Goal: Information Seeking & Learning: Learn about a topic

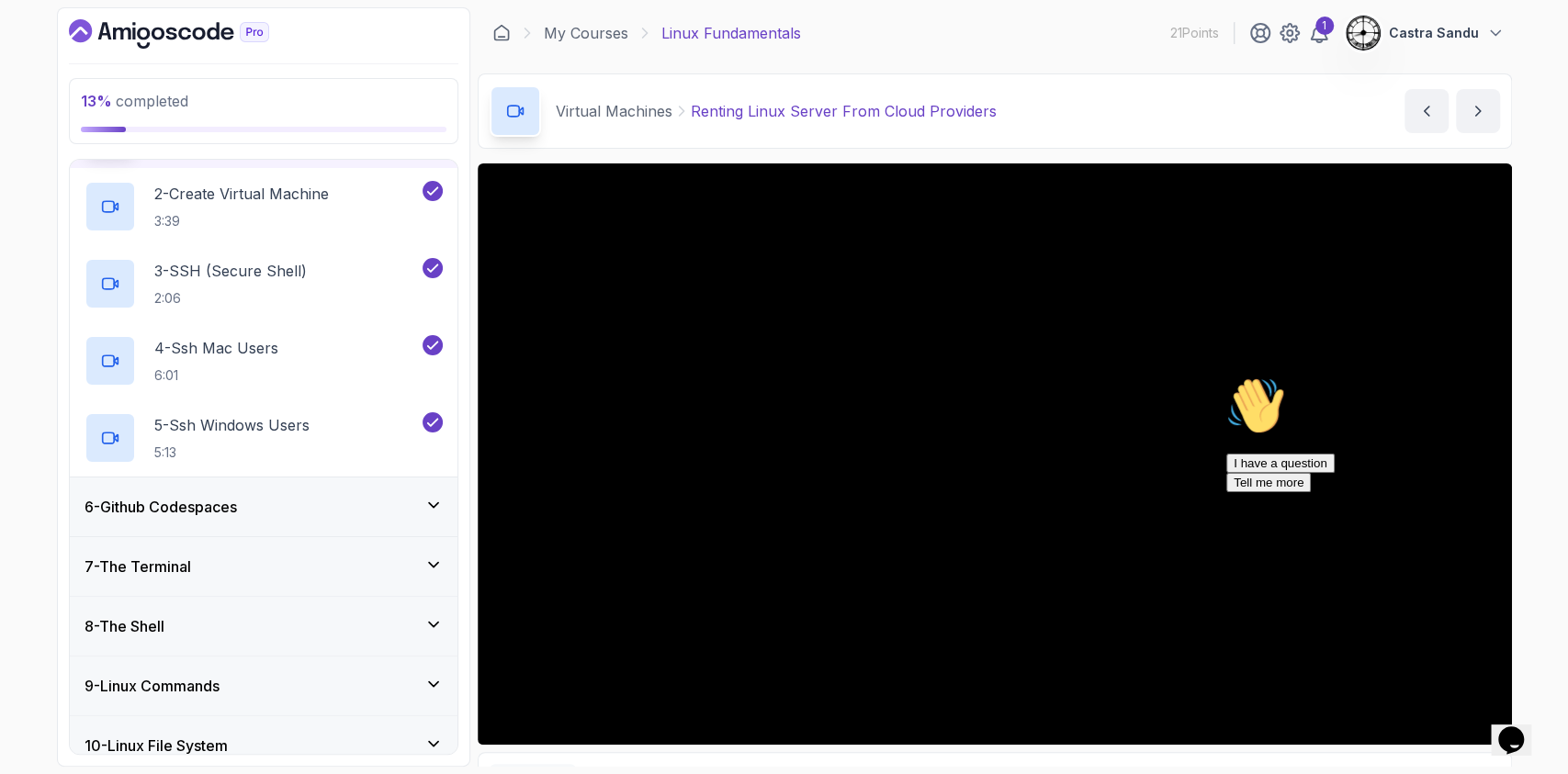
scroll to position [367, 0]
click at [122, 514] on h3 "6 - Github Codespaces" at bounding box center [161, 505] width 153 height 22
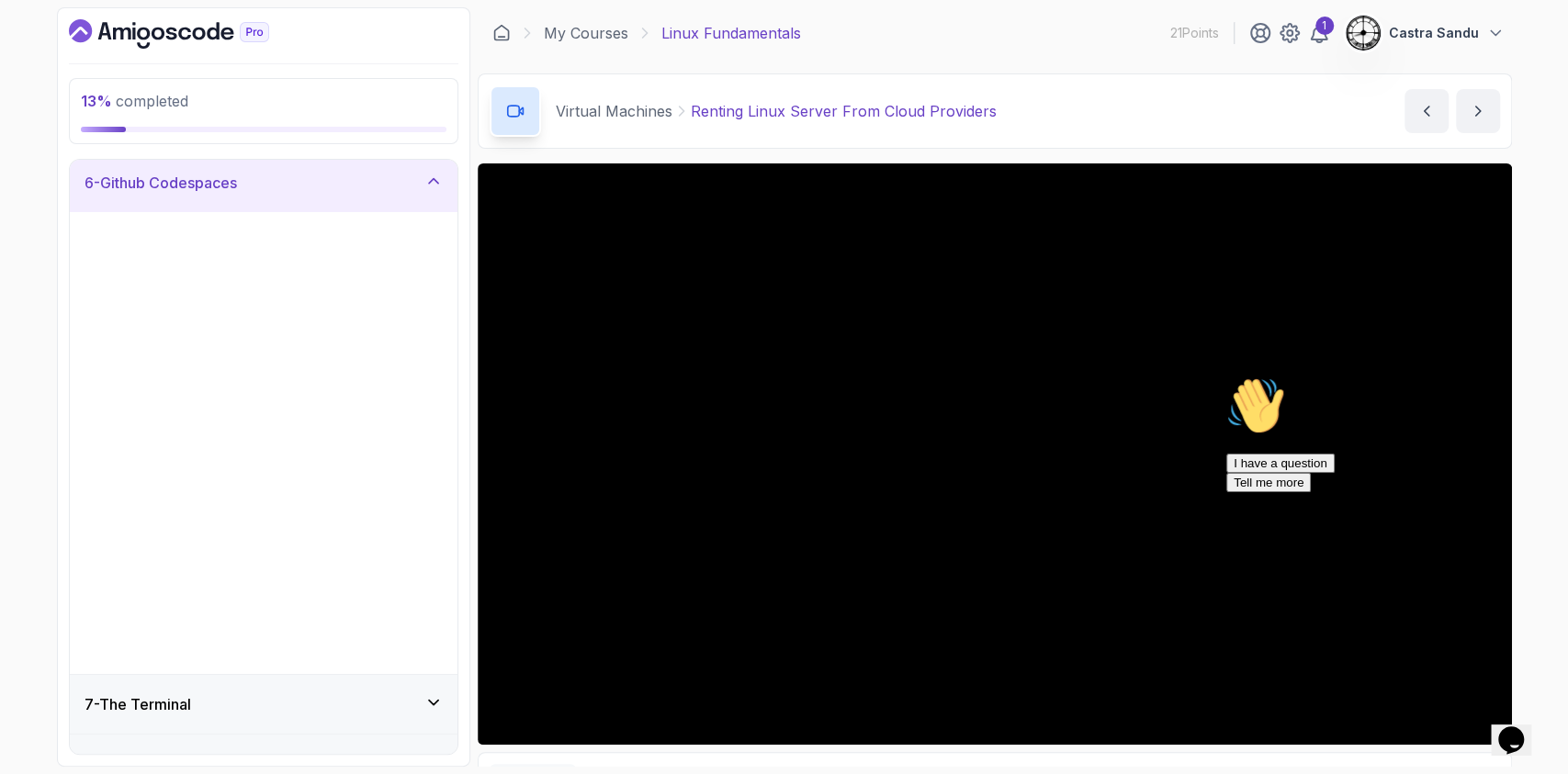
scroll to position [298, 0]
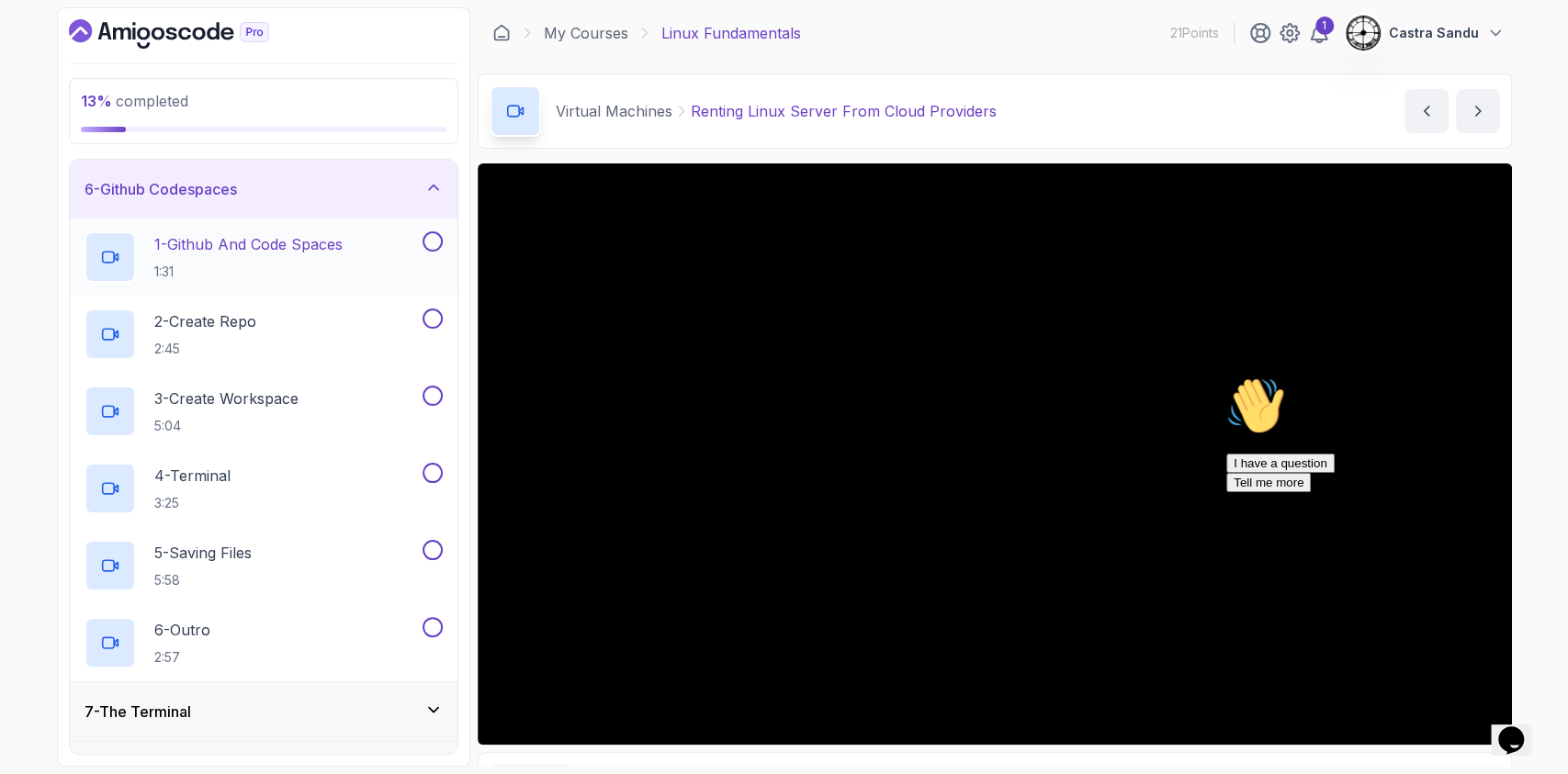
click at [288, 254] on p "1 - Github And Code Spaces" at bounding box center [249, 244] width 189 height 22
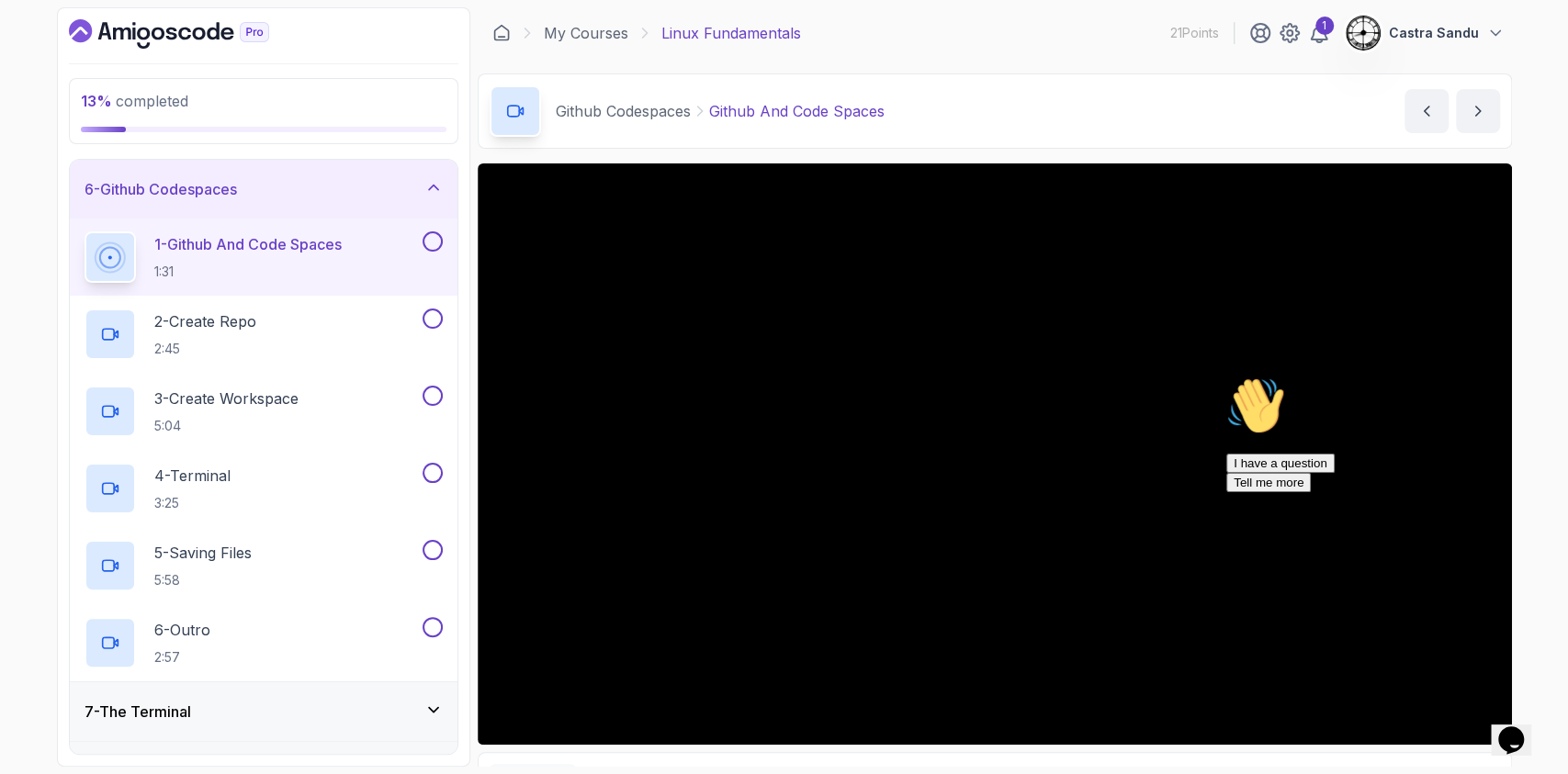
click at [1226, 377] on icon "Chat attention grabber" at bounding box center [1226, 377] width 0 height 0
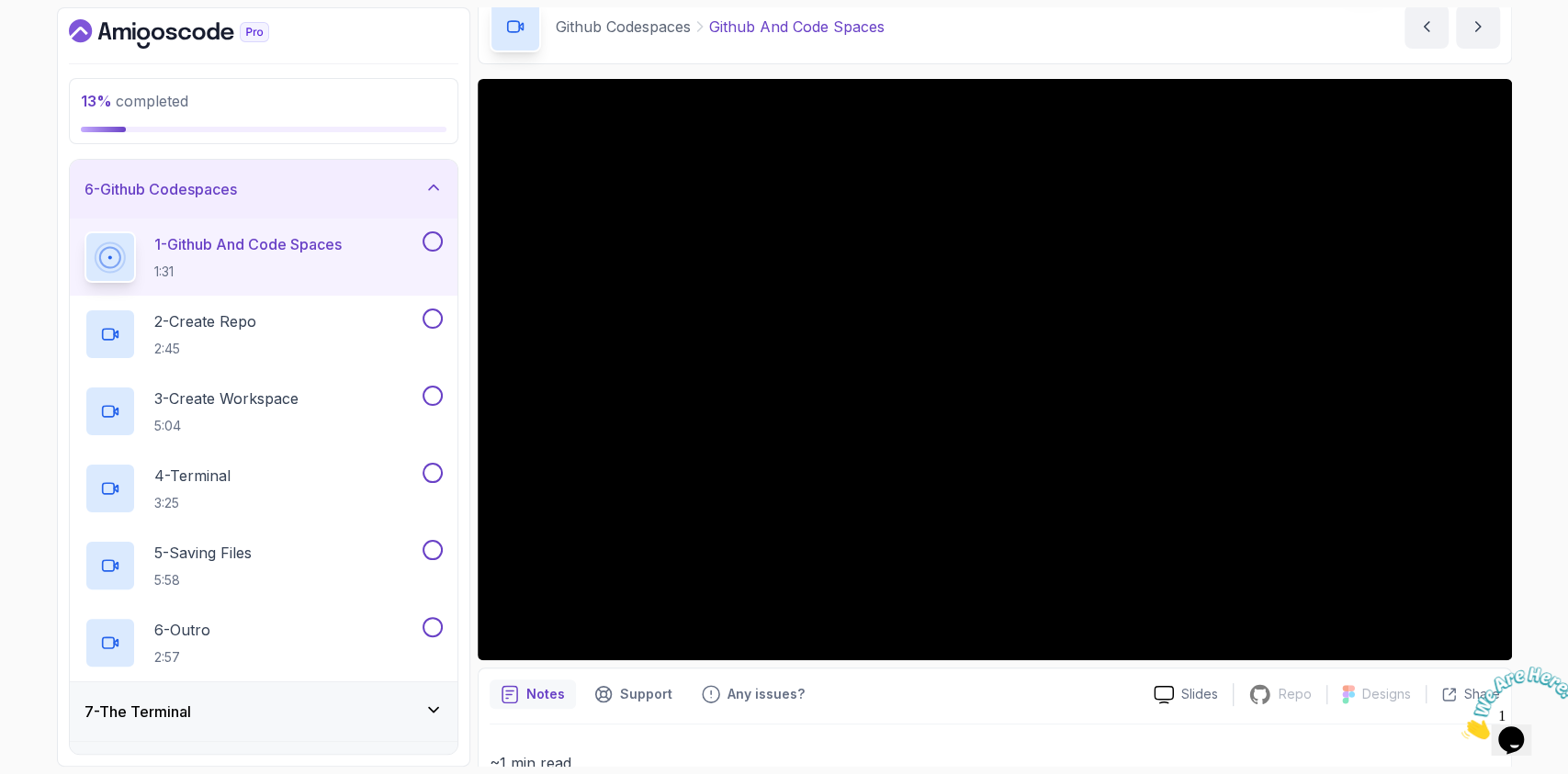
scroll to position [122, 0]
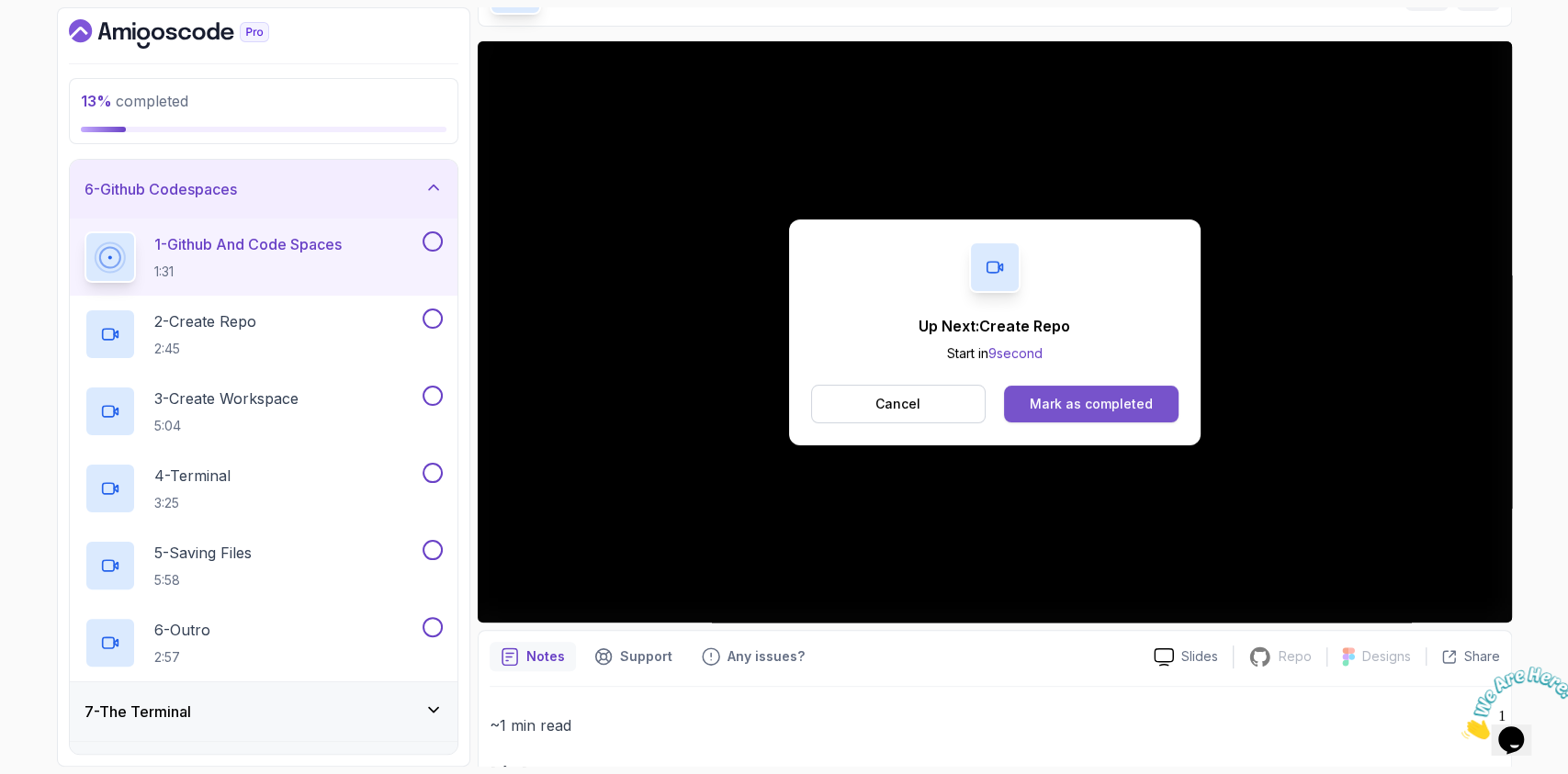
click at [1068, 402] on div "Mark as completed" at bounding box center [1090, 403] width 123 height 18
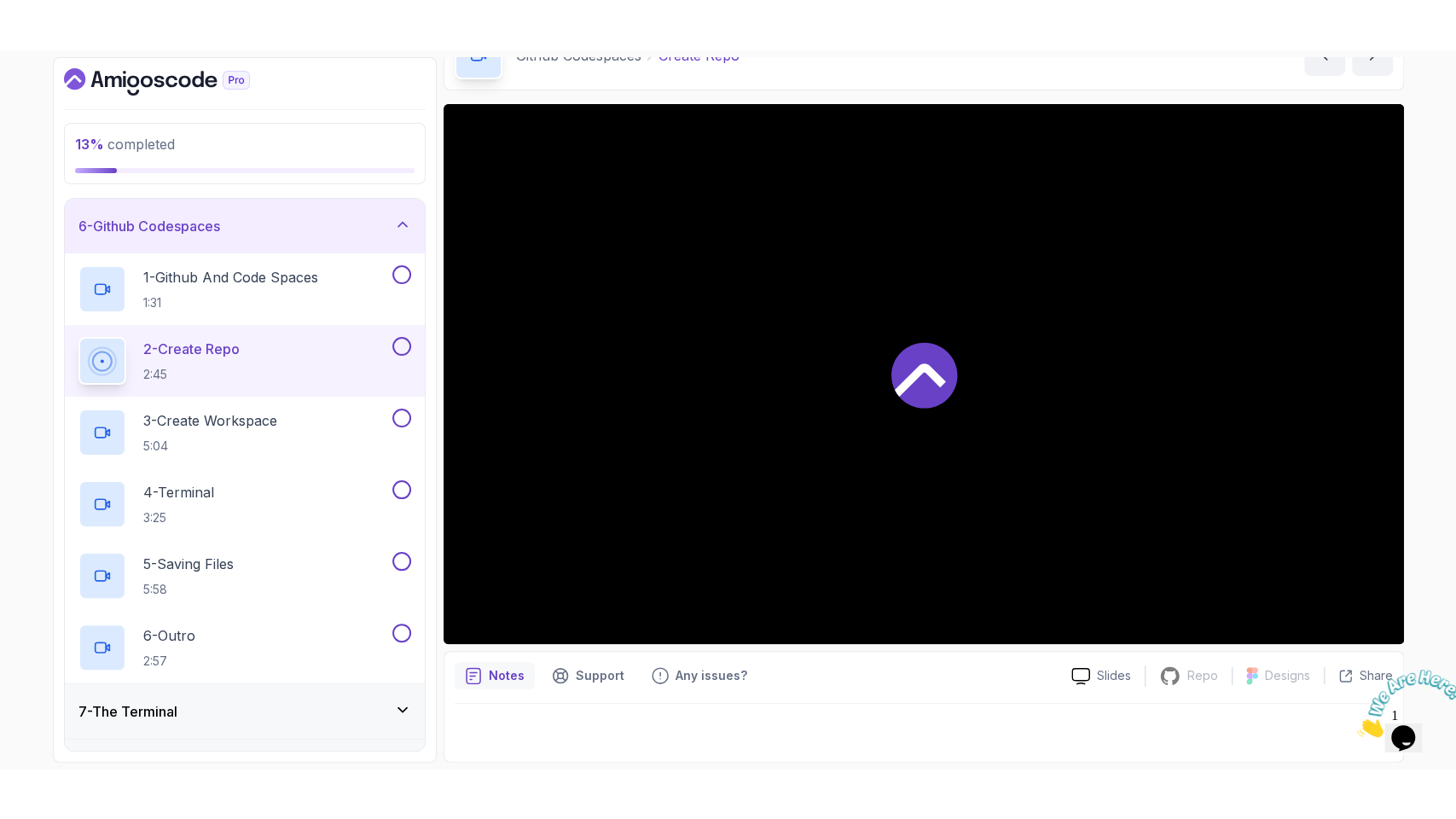
scroll to position [98, 0]
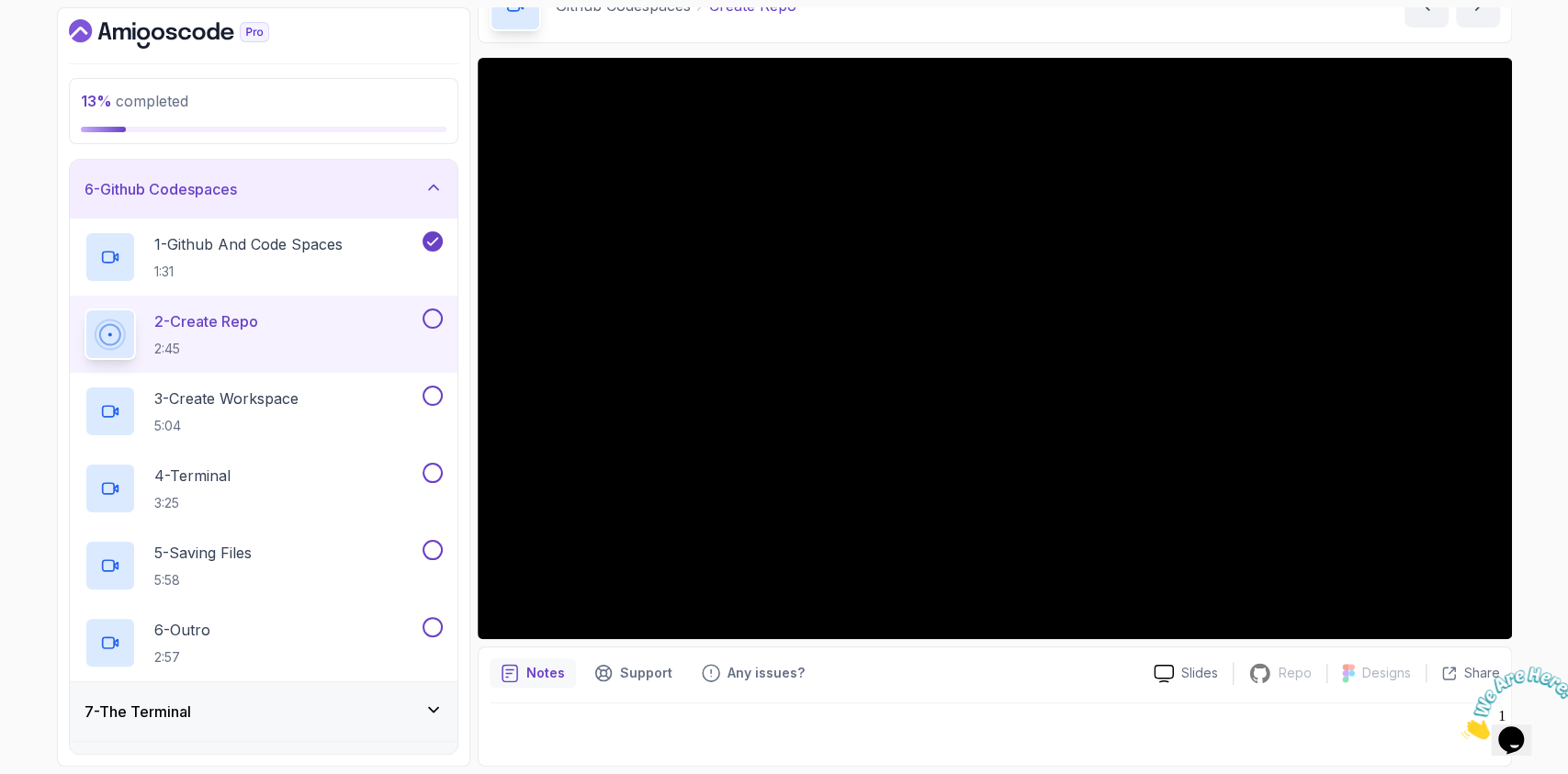
click at [1461, 726] on icon "Close" at bounding box center [1461, 734] width 0 height 15
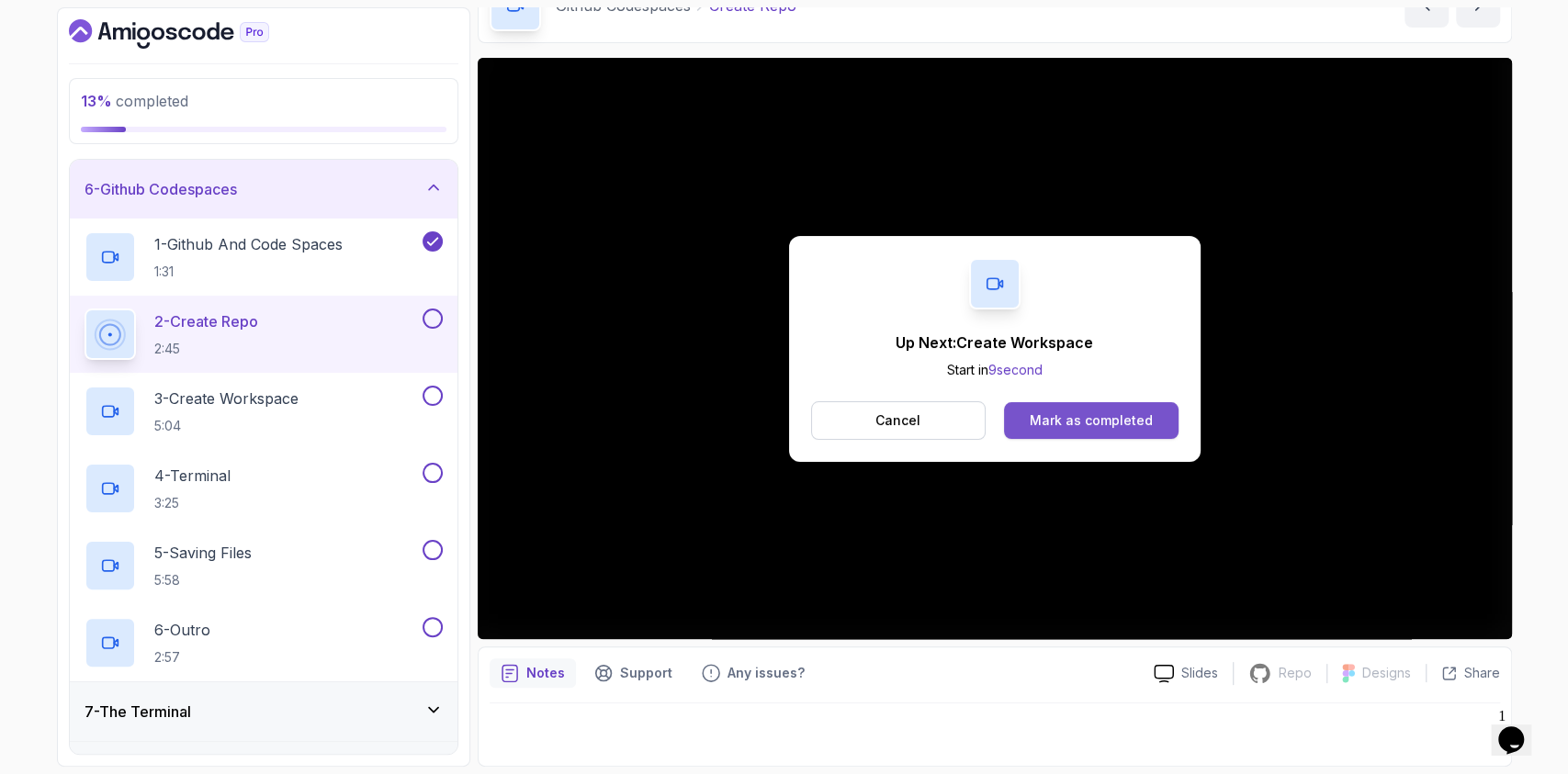
click at [1130, 405] on button "Mark as completed" at bounding box center [1090, 420] width 173 height 37
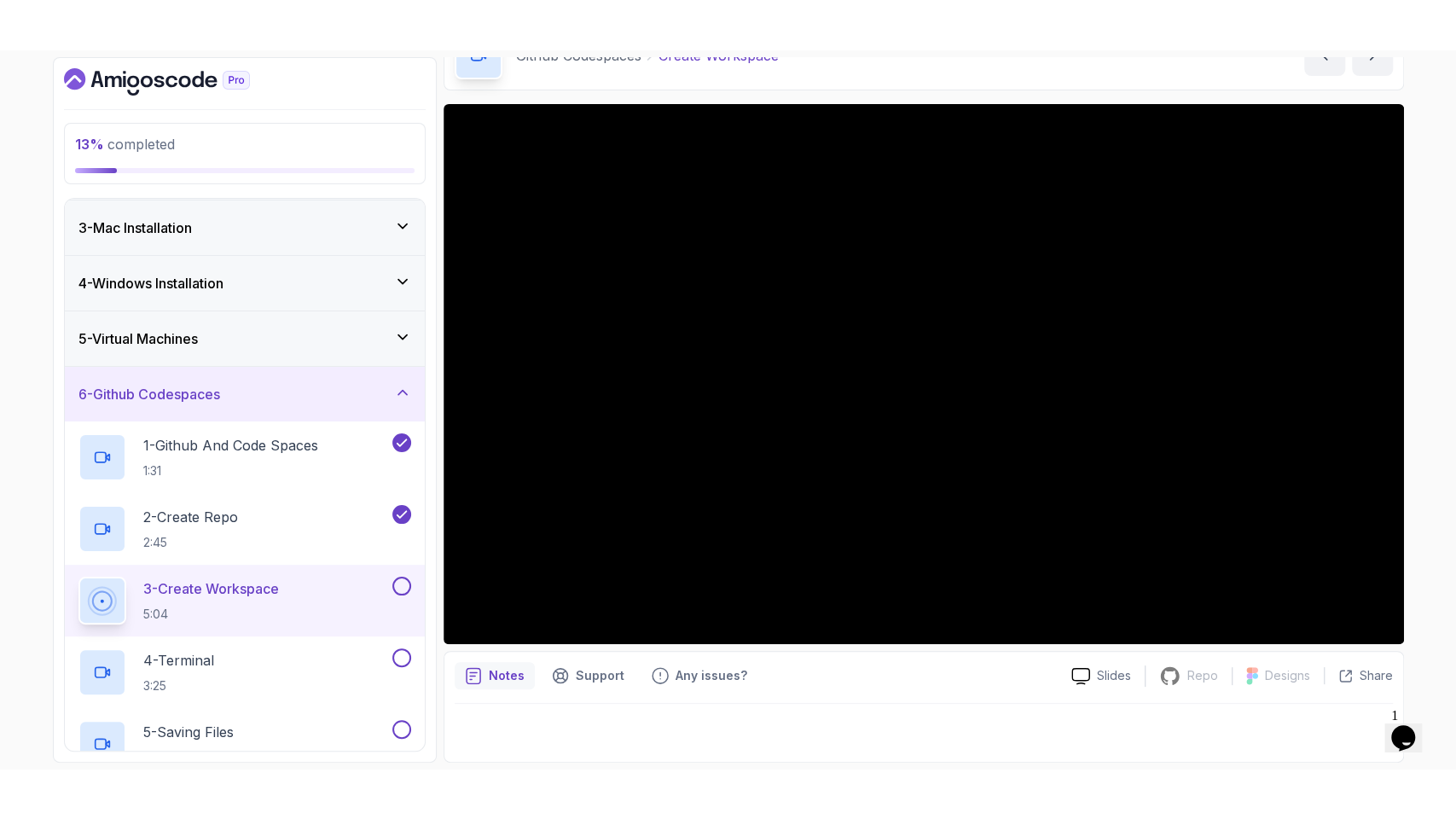
scroll to position [341, 0]
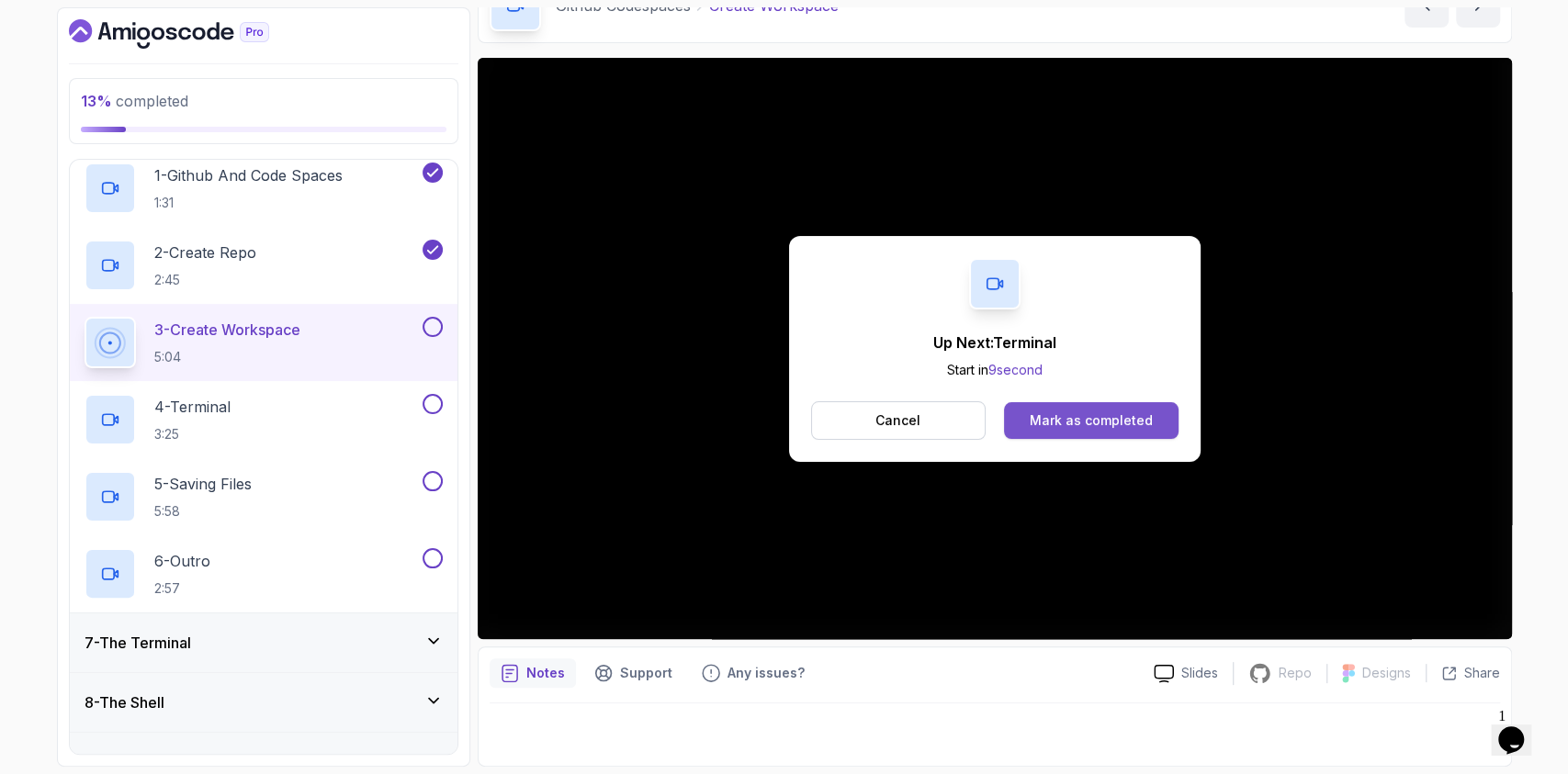
click at [1028, 424] on button "Mark as completed" at bounding box center [1090, 420] width 173 height 37
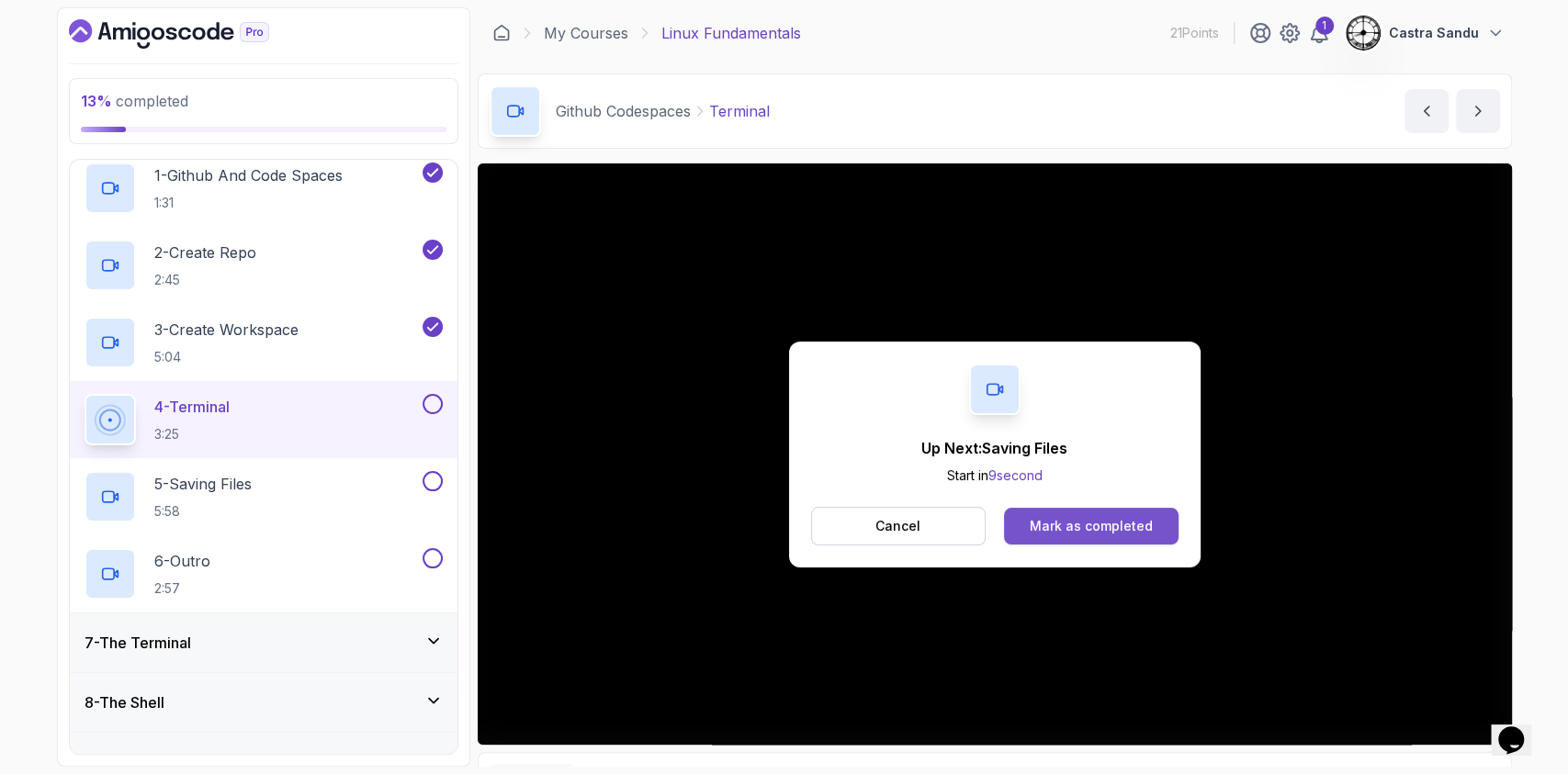
click at [1117, 516] on button "Mark as completed" at bounding box center [1090, 526] width 173 height 37
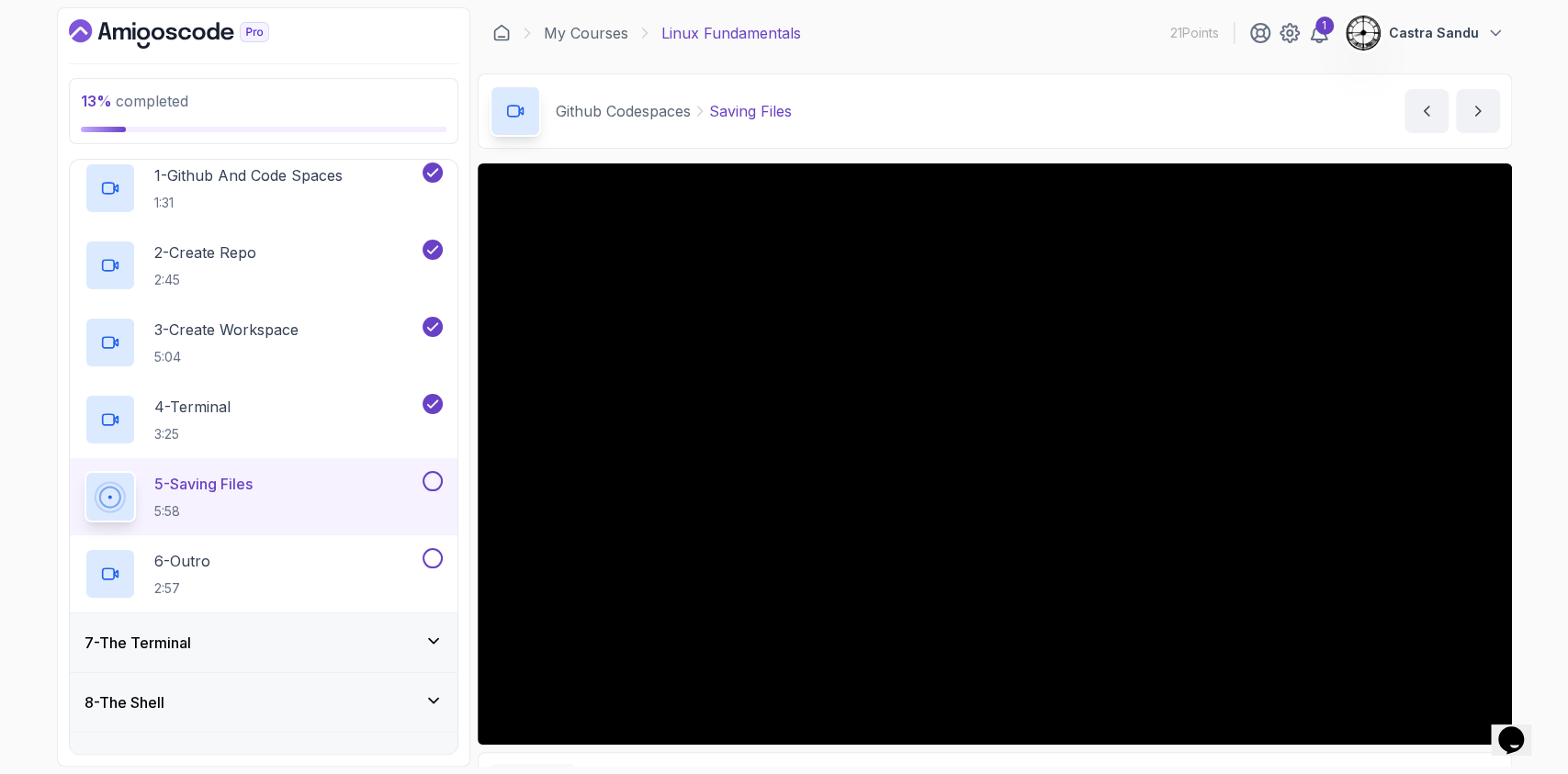
click at [1497, 725] on div "Opens Chat This icon Opens the chat window." at bounding box center [1511, 740] width 30 height 30
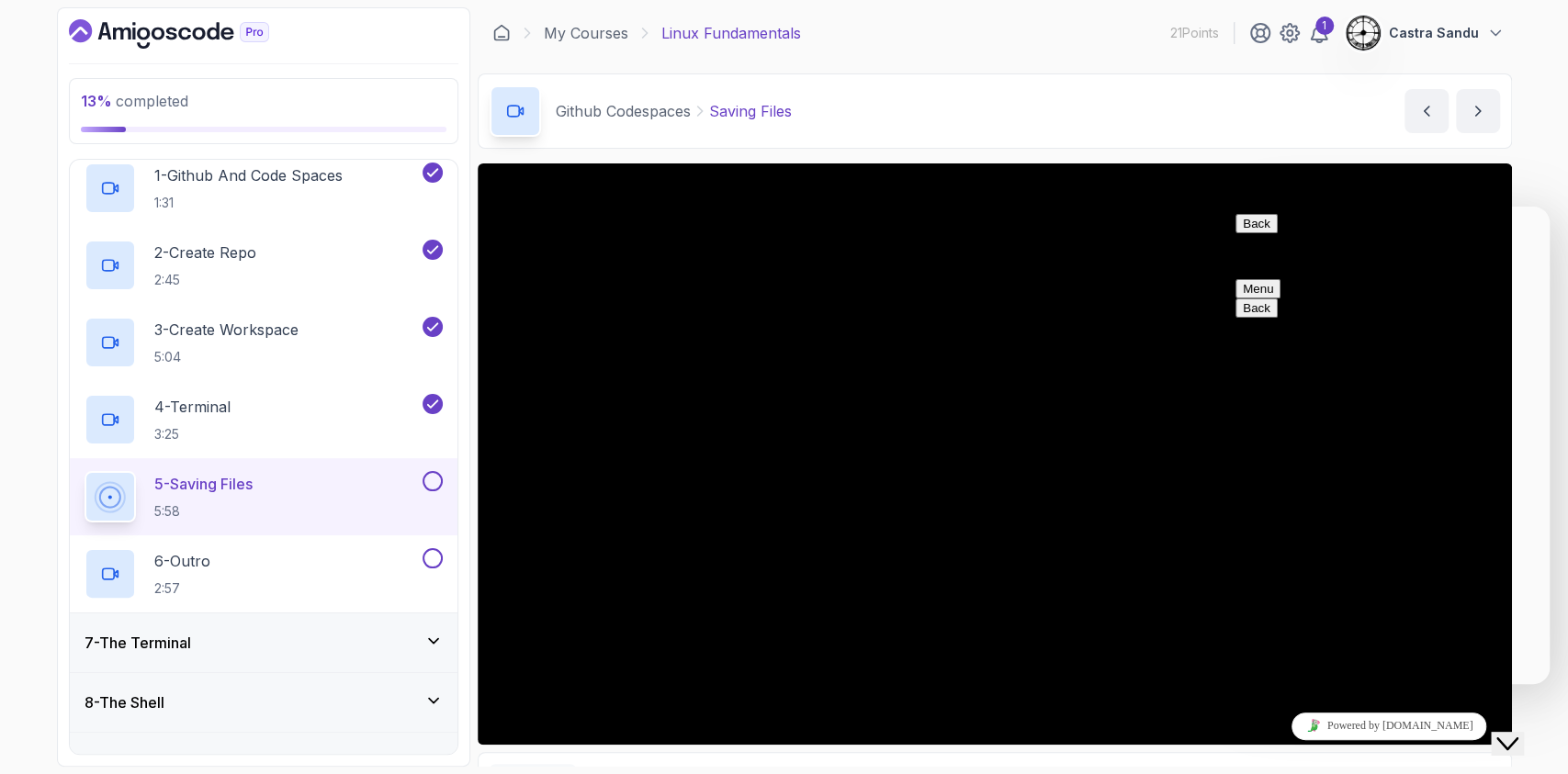
click at [1517, 748] on button "Close Chat This icon closes the chat window." at bounding box center [1507, 743] width 33 height 24
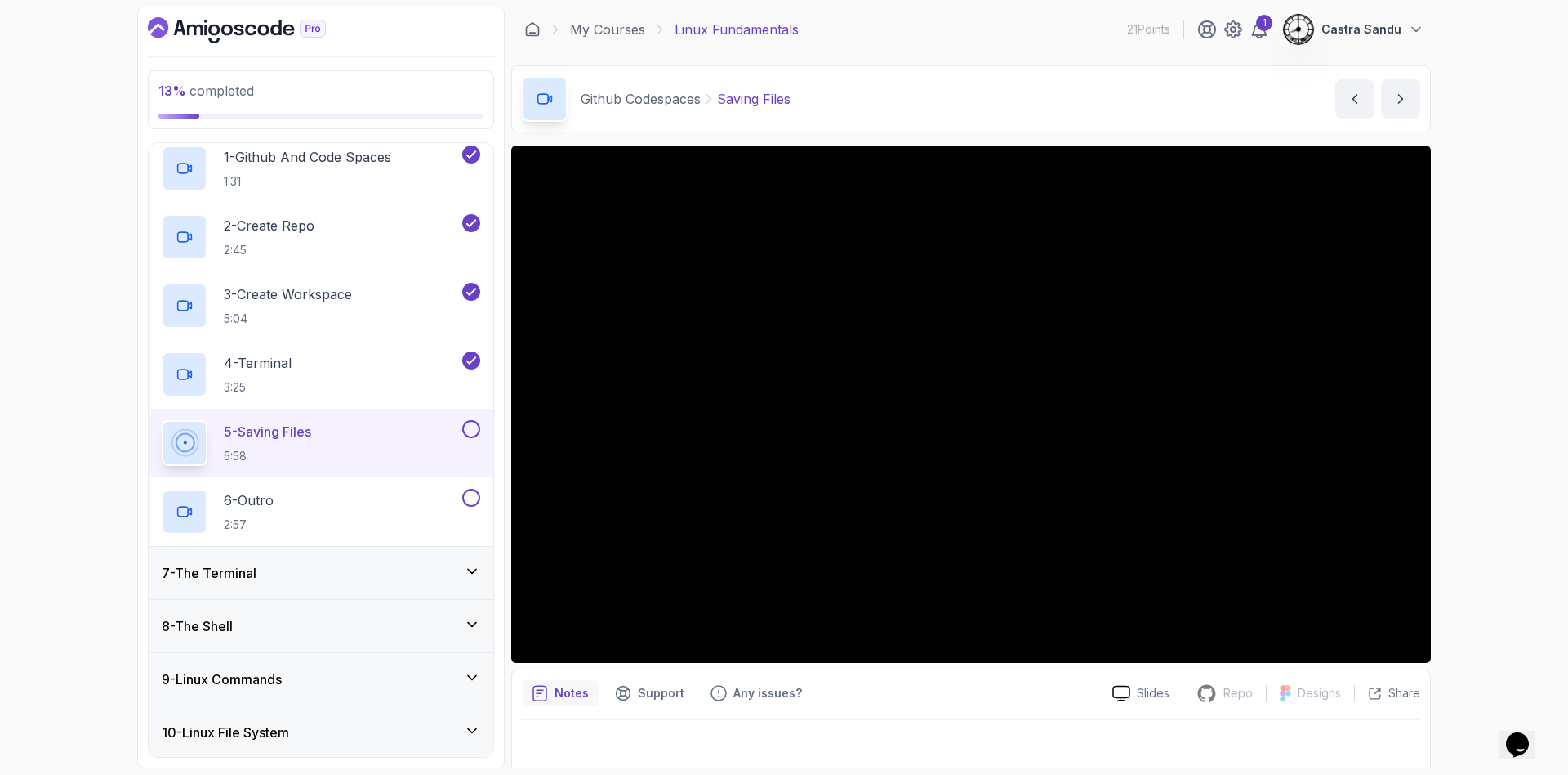
scroll to position [326, 0]
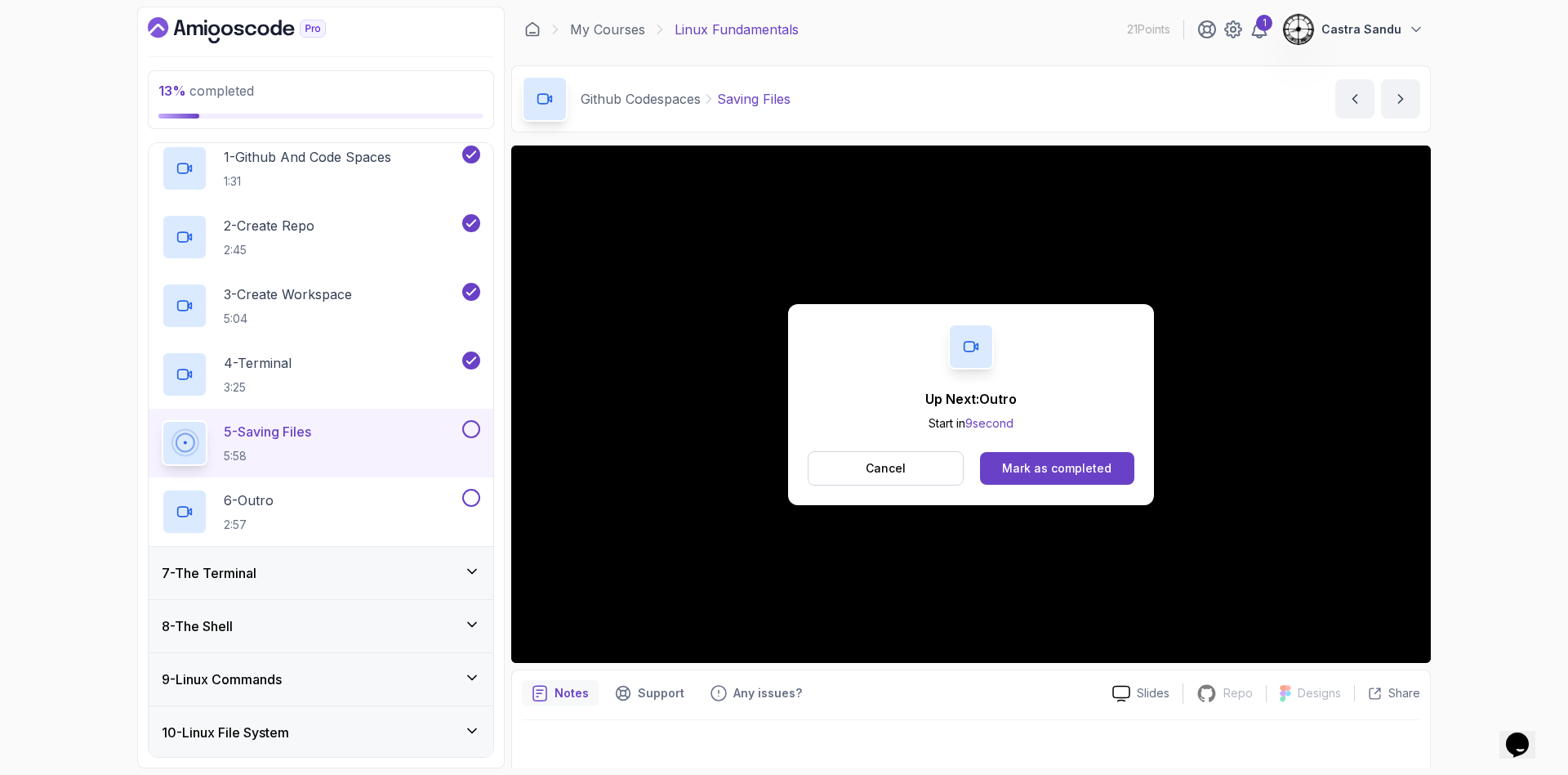
click at [1096, 451] on div "Cancel Mark as completed" at bounding box center [970, 468] width 326 height 34
click at [1077, 460] on div "Mark as completed" at bounding box center [1056, 468] width 109 height 16
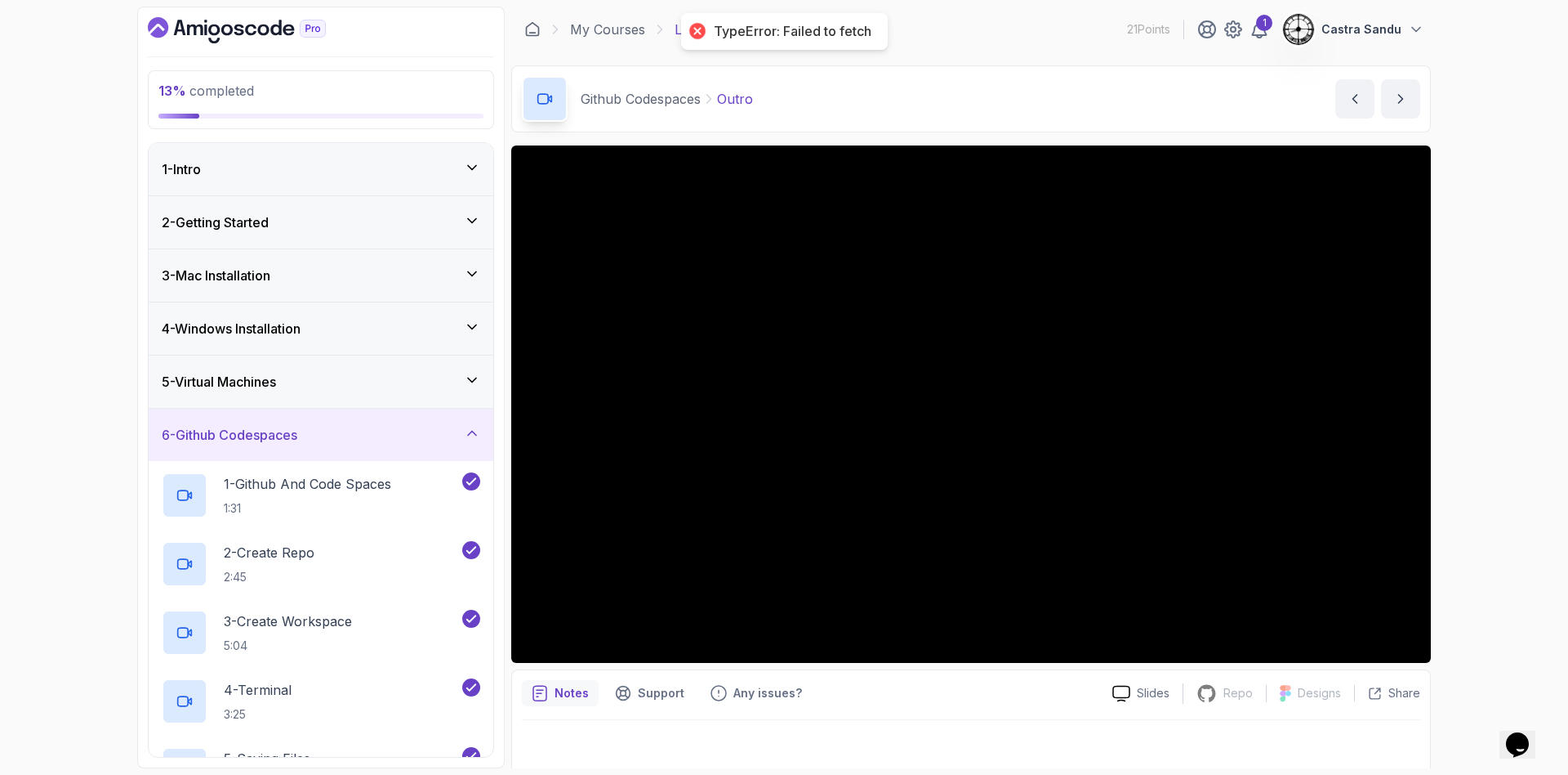
click at [282, 418] on div "6 - Github Codespaces" at bounding box center [320, 435] width 345 height 53
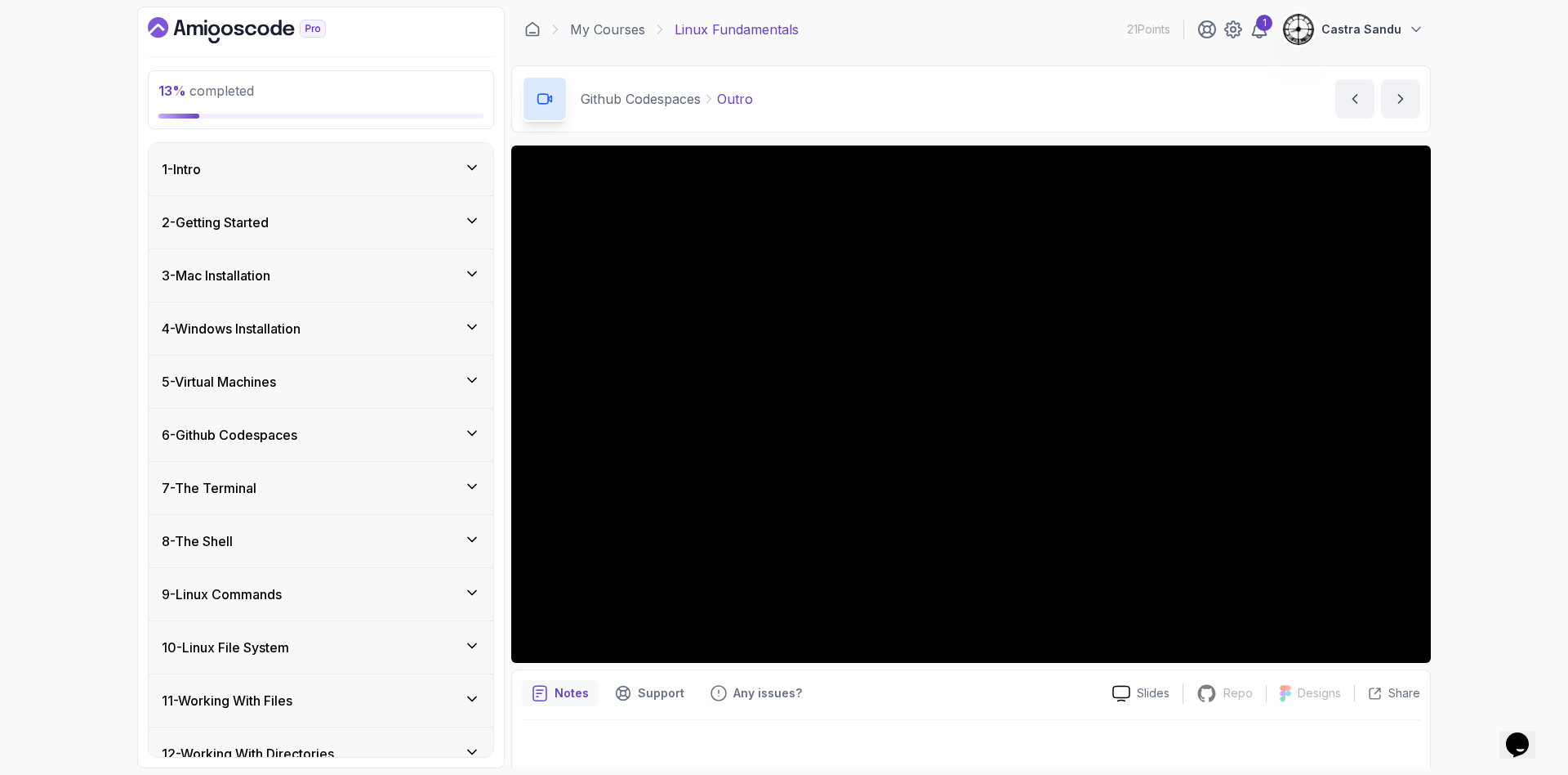
click at [220, 437] on h3 "6 - Github Codespaces" at bounding box center [230, 434] width 136 height 20
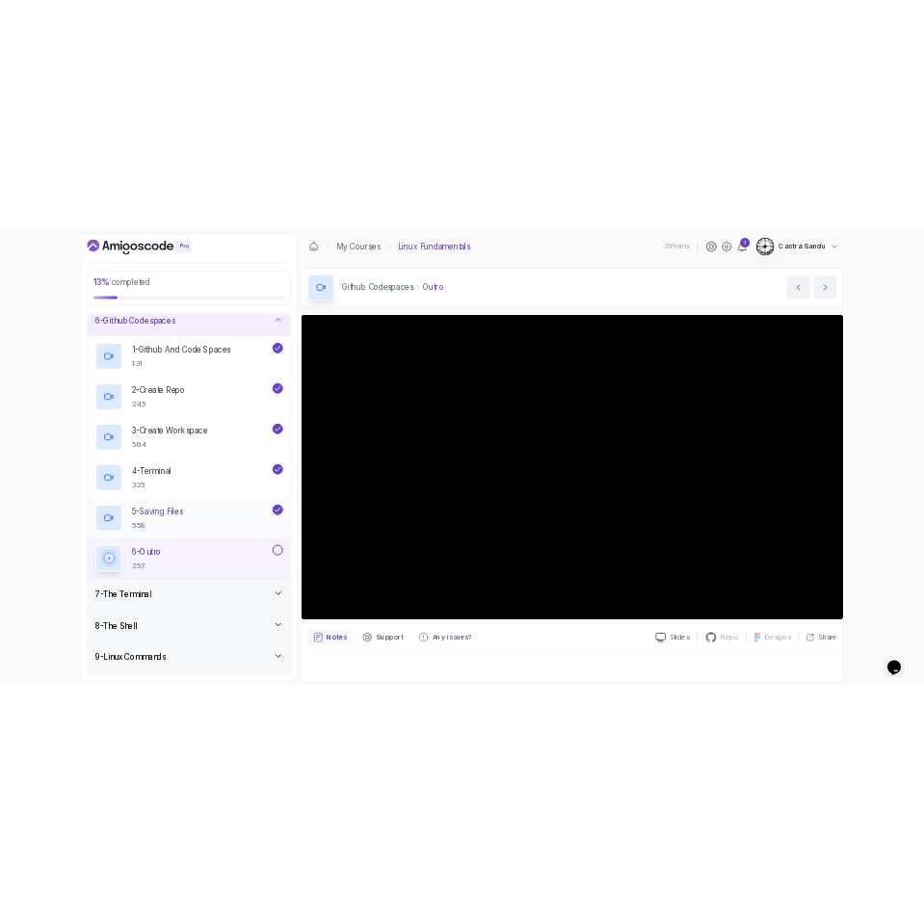
scroll to position [289, 0]
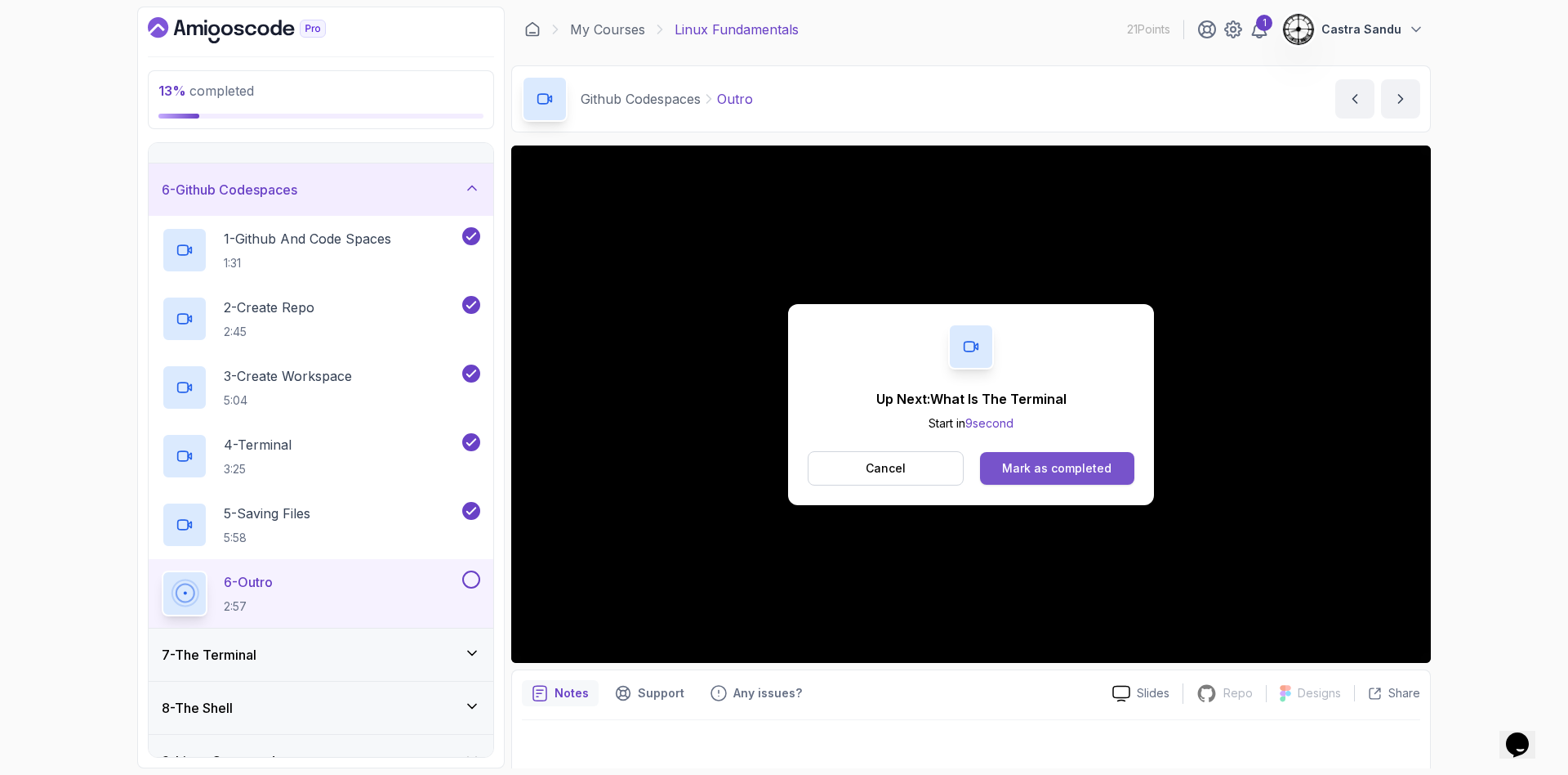
click at [1027, 472] on div "Mark as completed" at bounding box center [1056, 468] width 109 height 16
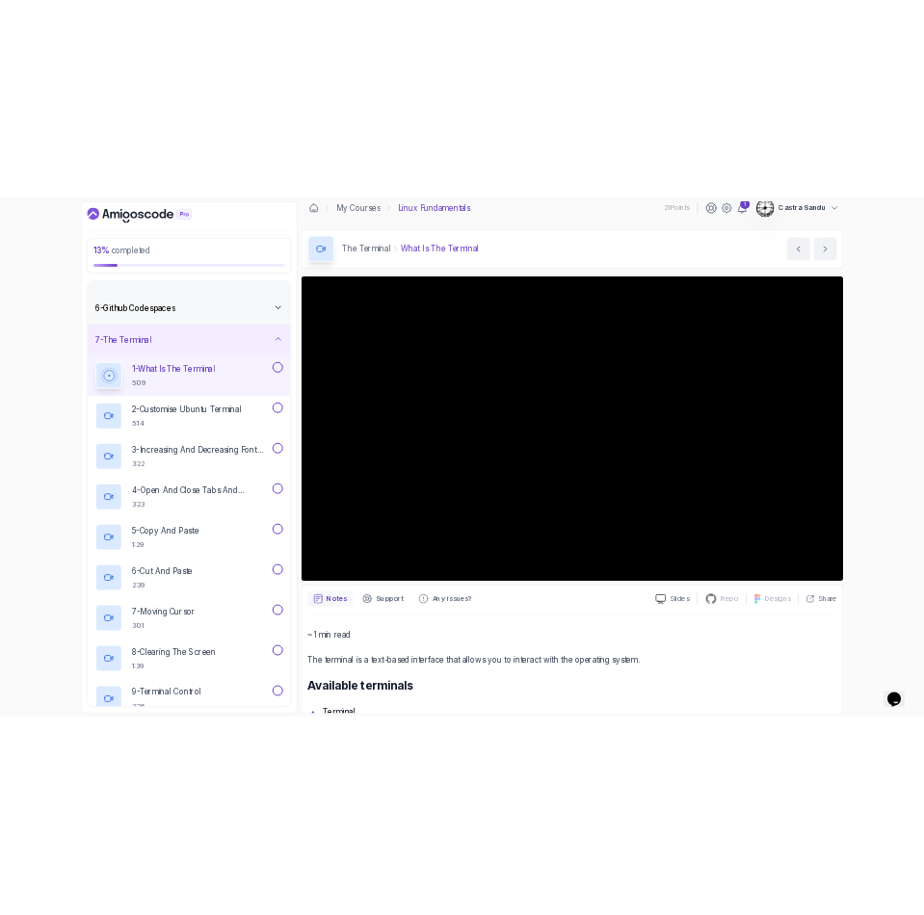
scroll to position [145, 0]
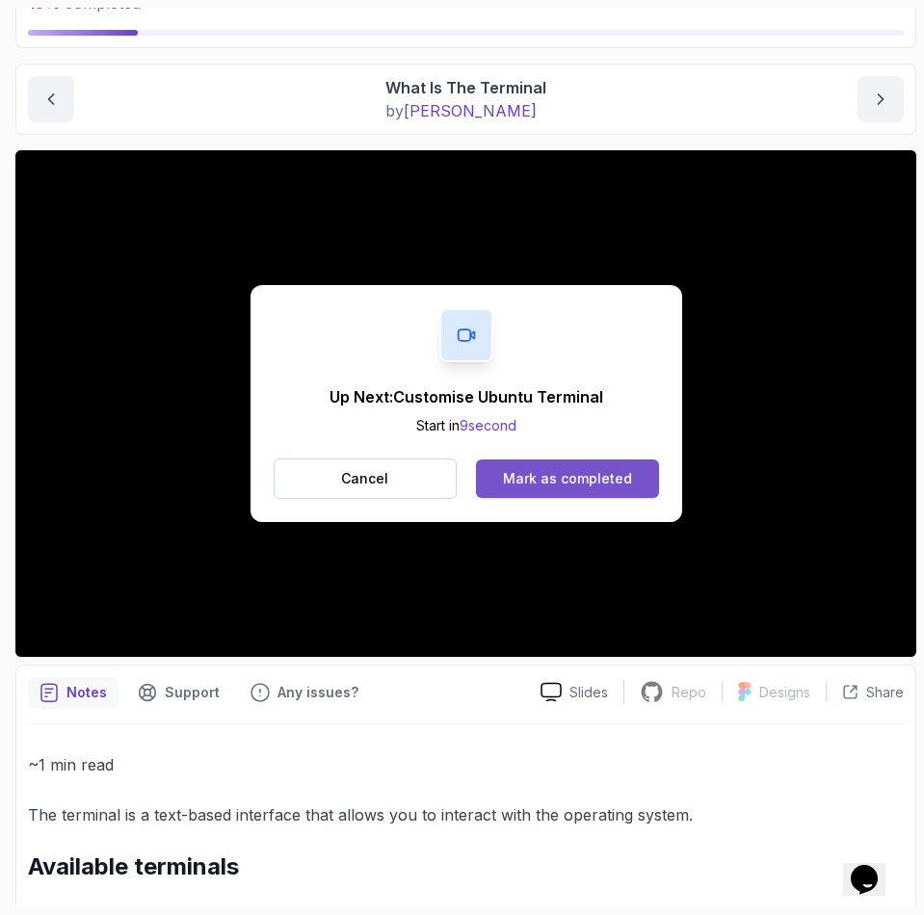
click at [546, 483] on div "Mark as completed" at bounding box center [567, 478] width 129 height 19
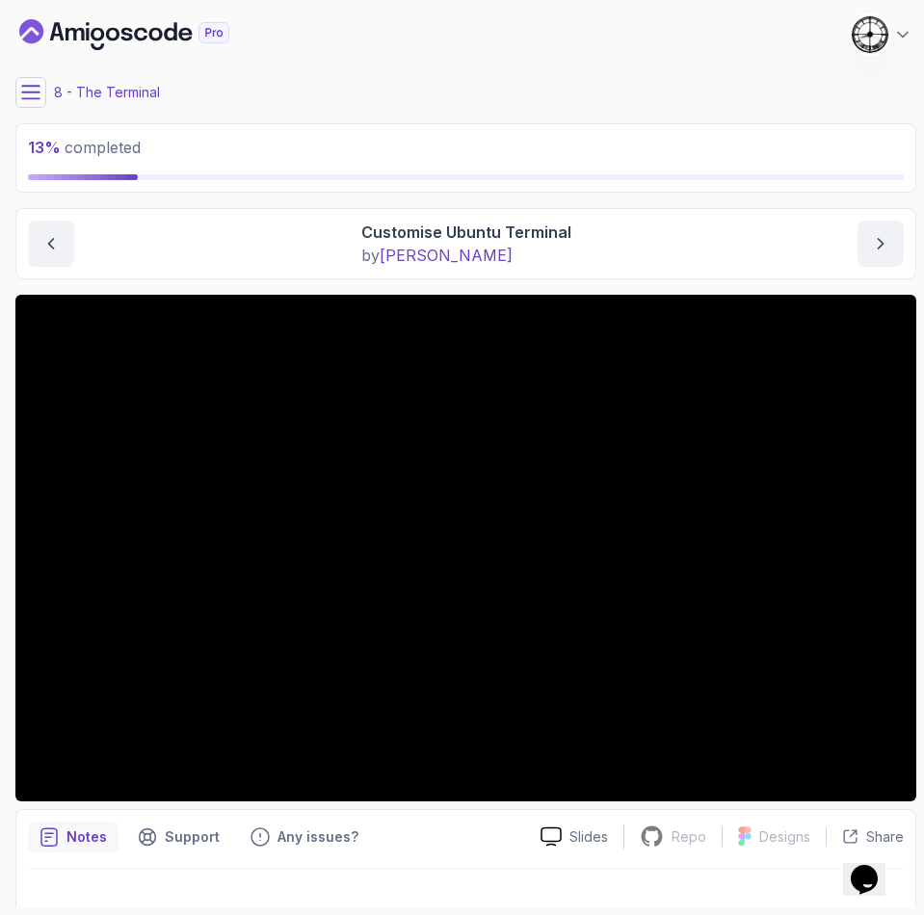
click at [268, 137] on p "13 % completed" at bounding box center [466, 147] width 876 height 23
click at [23, 75] on main "My Courses Linux Fundamentals 21 Points 1 Castra Sandu 8 - The Terminal 13 % co…" at bounding box center [465, 458] width 901 height 900
click at [52, 101] on div "8 - The Terminal" at bounding box center [465, 92] width 901 height 31
click at [11, 94] on div "13 % completed 1 - Intro 2 - Getting Started 3 - Mac Installation 4 - Windows I…" at bounding box center [462, 458] width 909 height 900
click at [43, 105] on button at bounding box center [30, 92] width 31 height 31
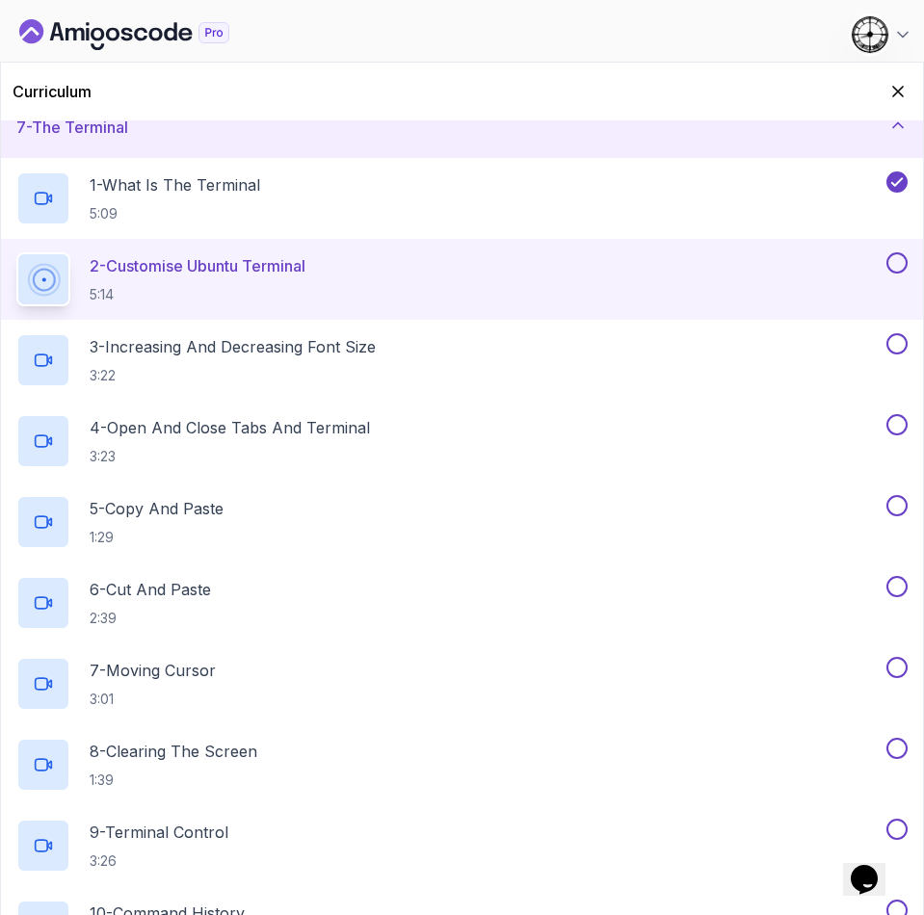
scroll to position [434, 0]
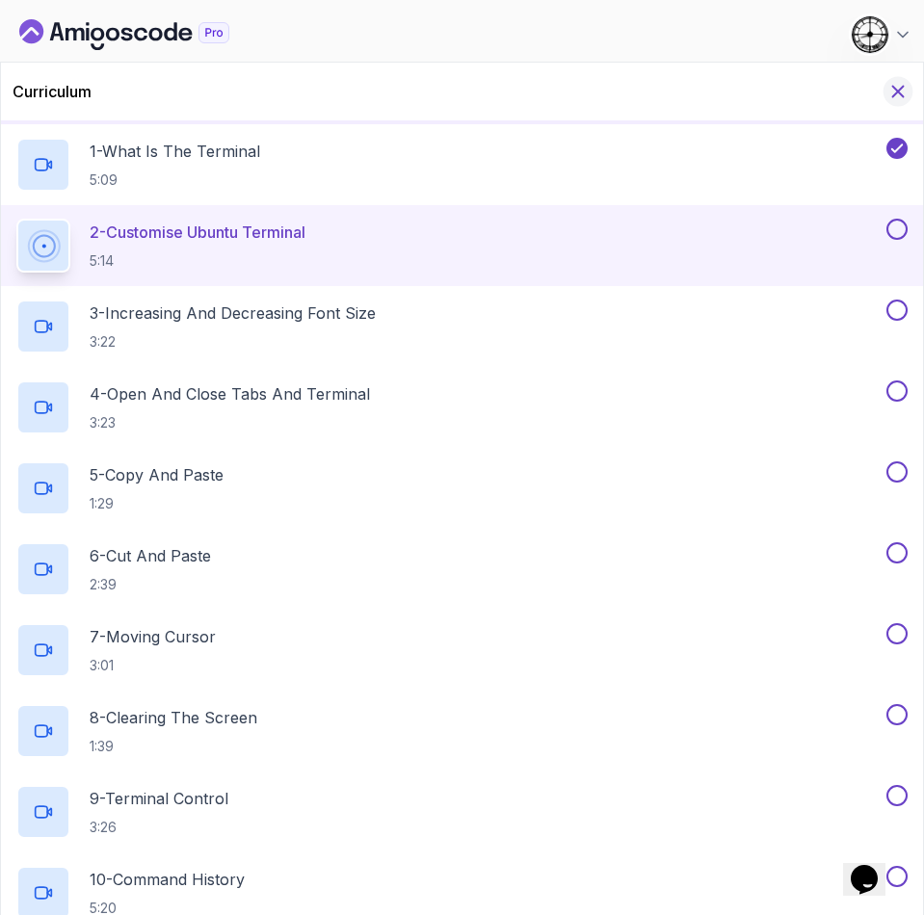
click at [893, 95] on icon "Hide Curriculum for mobile" at bounding box center [898, 92] width 11 height 11
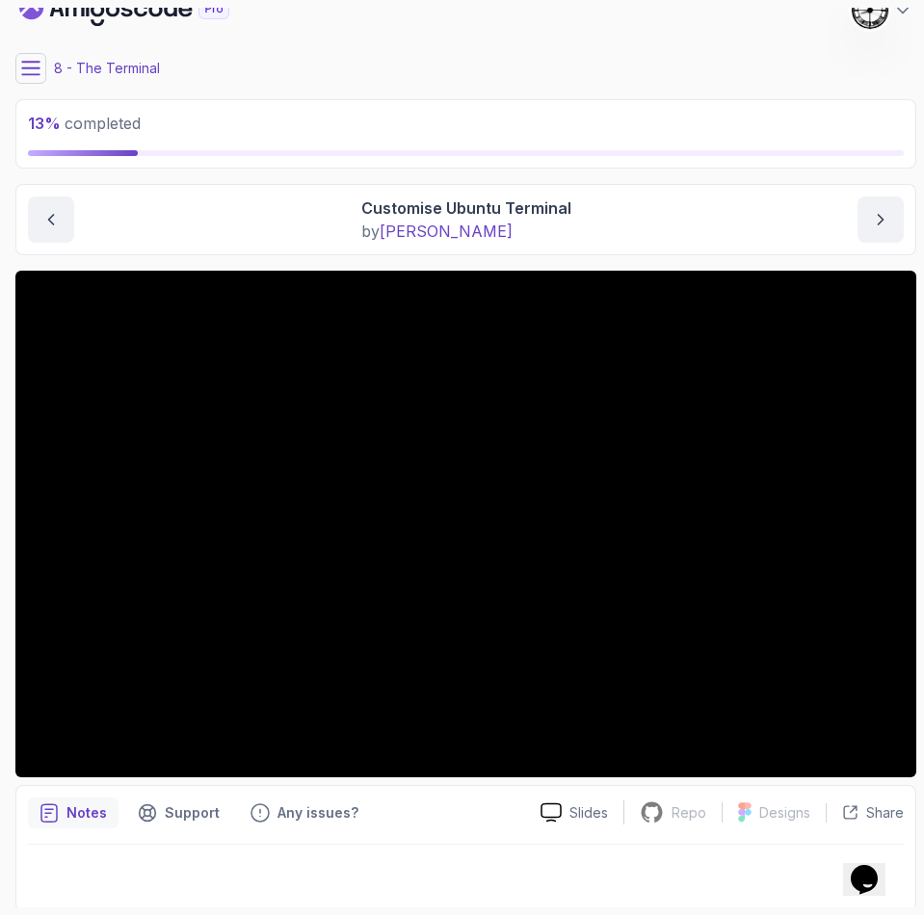
scroll to position [28, 0]
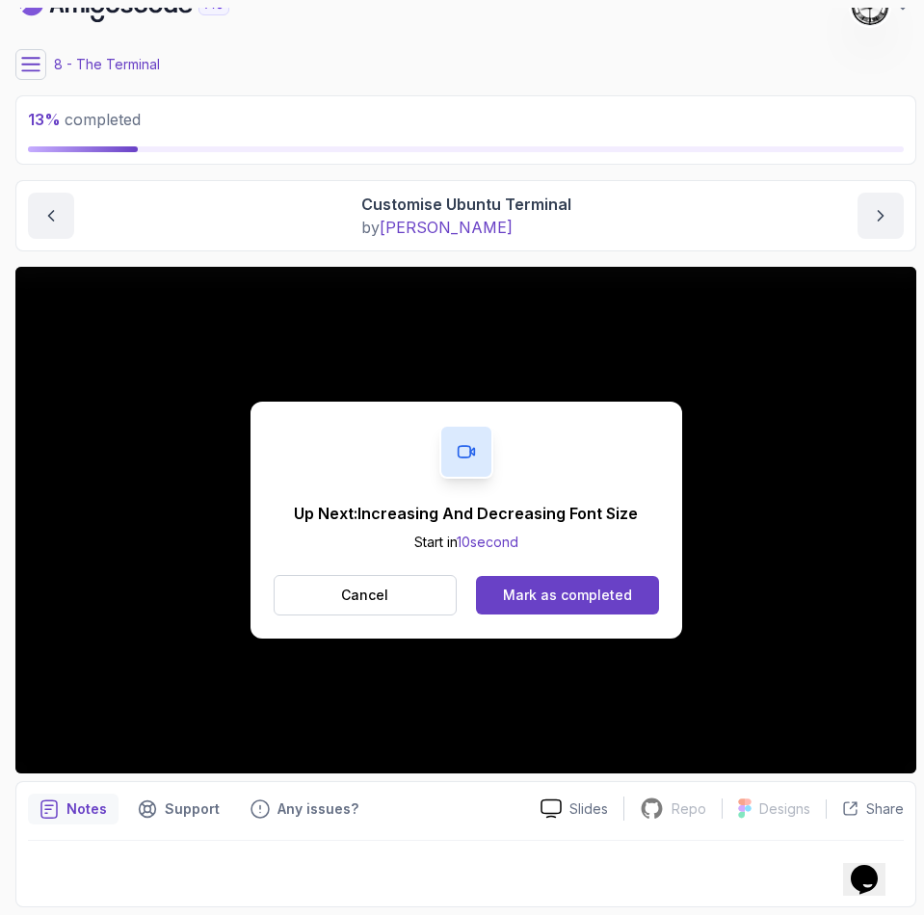
click at [580, 634] on div "Up Next: Increasing And Decreasing Font Size Start in 10 second Cancel Mark as …" at bounding box center [467, 520] width 432 height 237
click at [585, 610] on button "Mark as completed" at bounding box center [567, 595] width 182 height 39
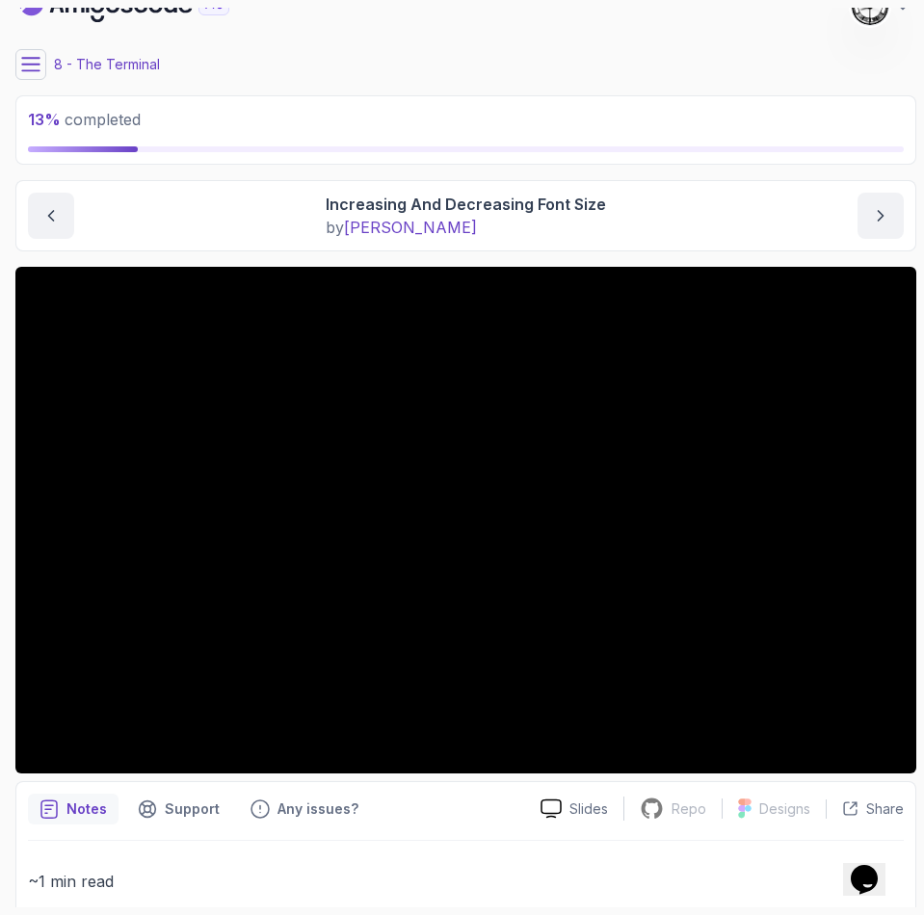
click at [36, 53] on button at bounding box center [30, 64] width 31 height 31
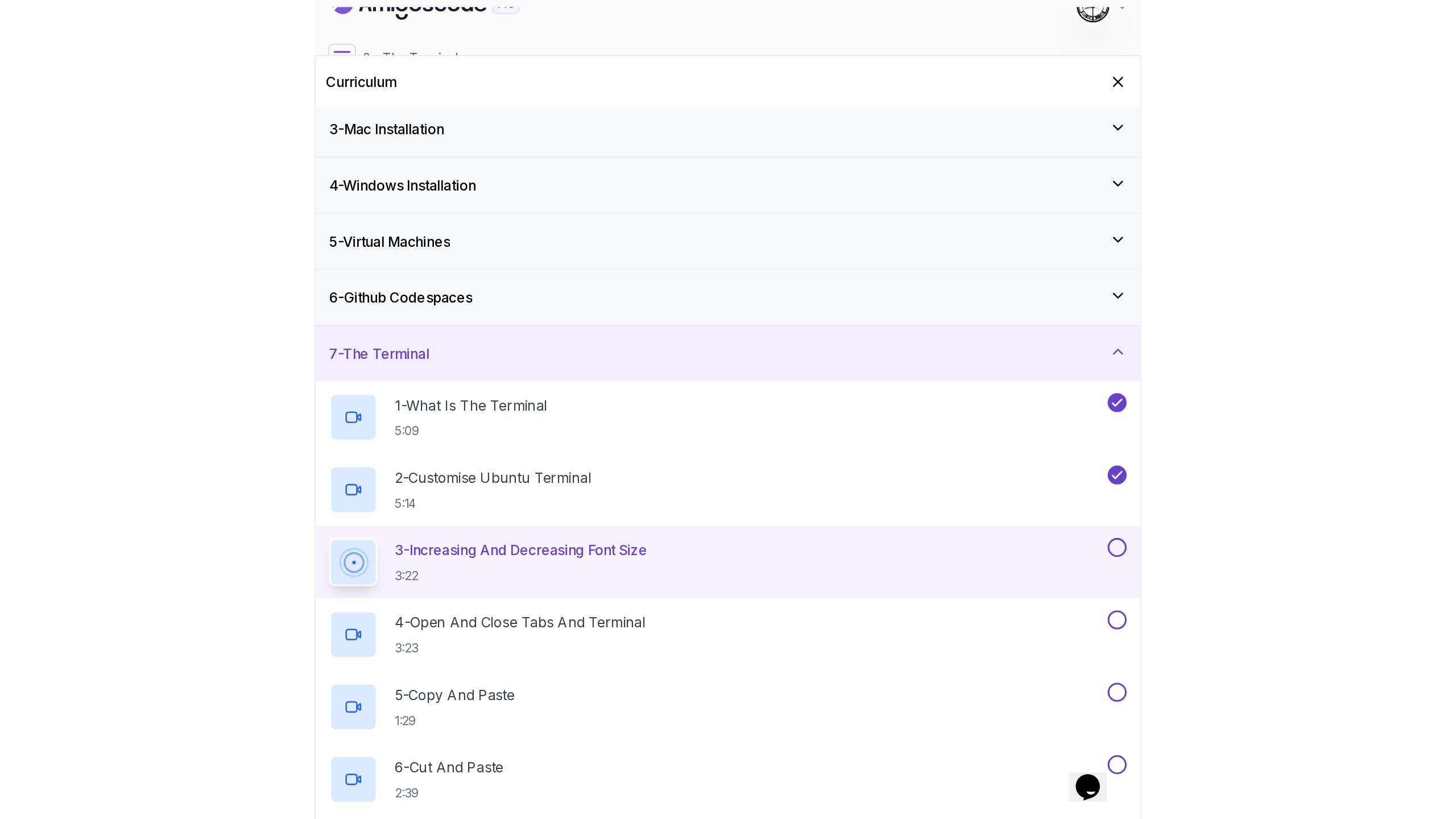
scroll to position [86, 0]
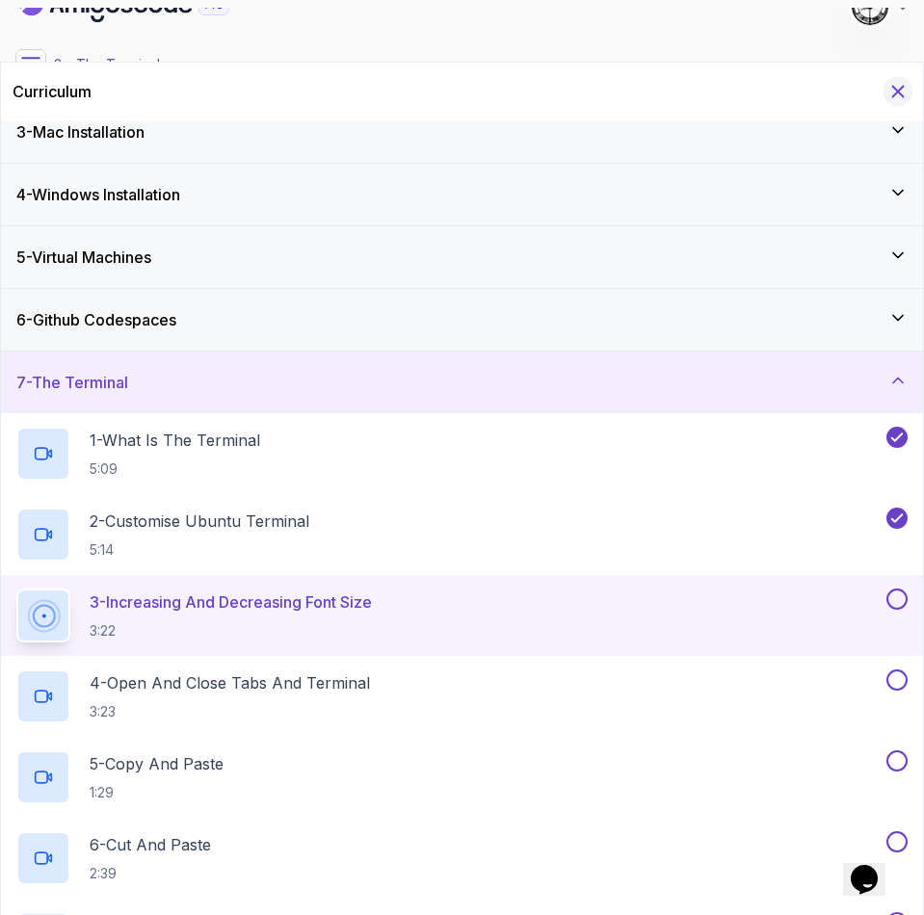
click at [900, 81] on icon "Hide Curriculum for mobile" at bounding box center [897, 91] width 21 height 21
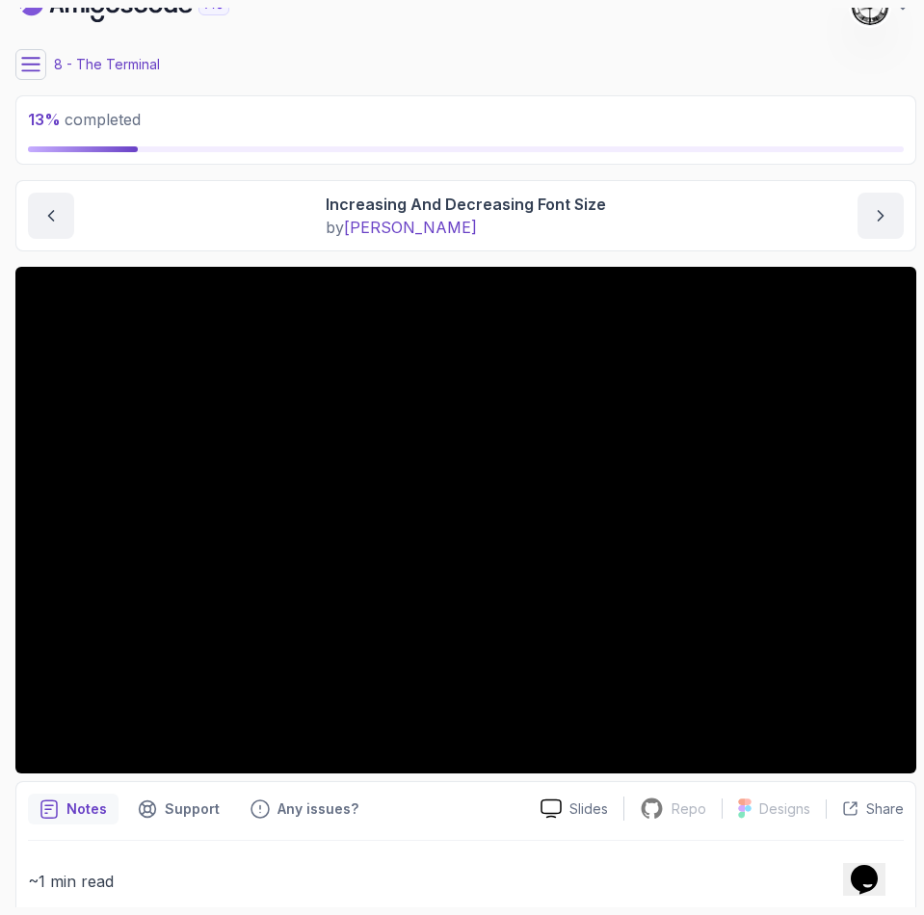
click at [455, 109] on p "13 % completed" at bounding box center [466, 119] width 876 height 23
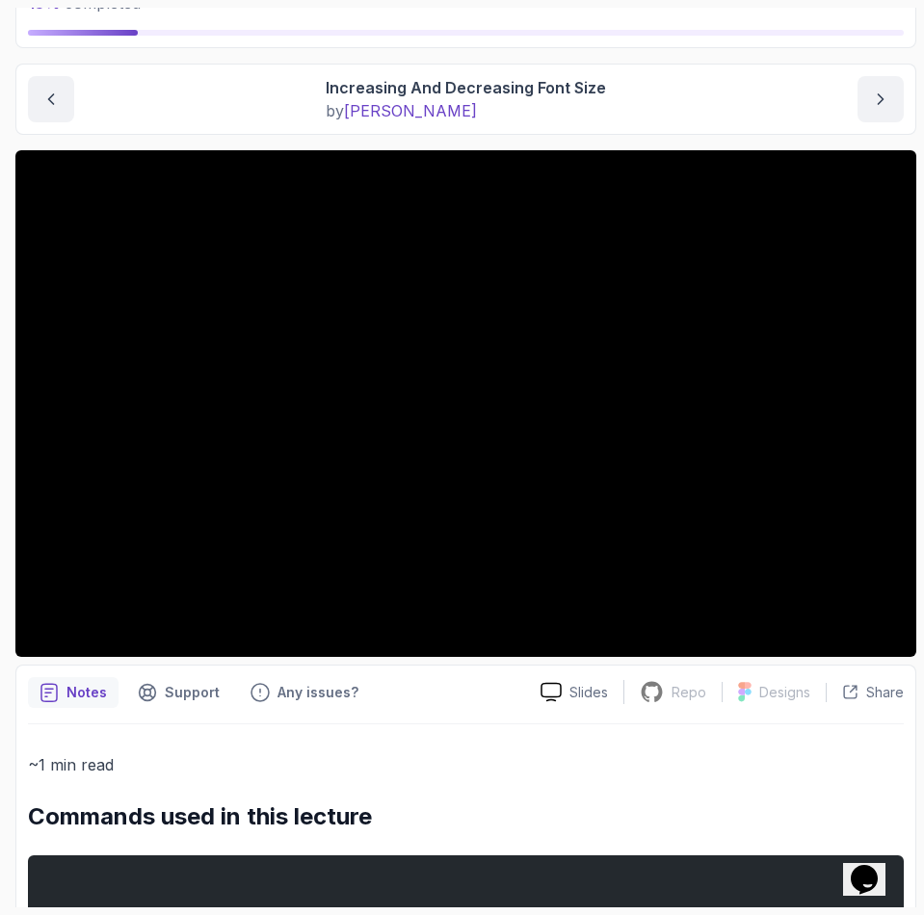
click at [257, 93] on div "Increasing And Decreasing Font Size by [PERSON_NAME]" at bounding box center [466, 99] width 876 height 46
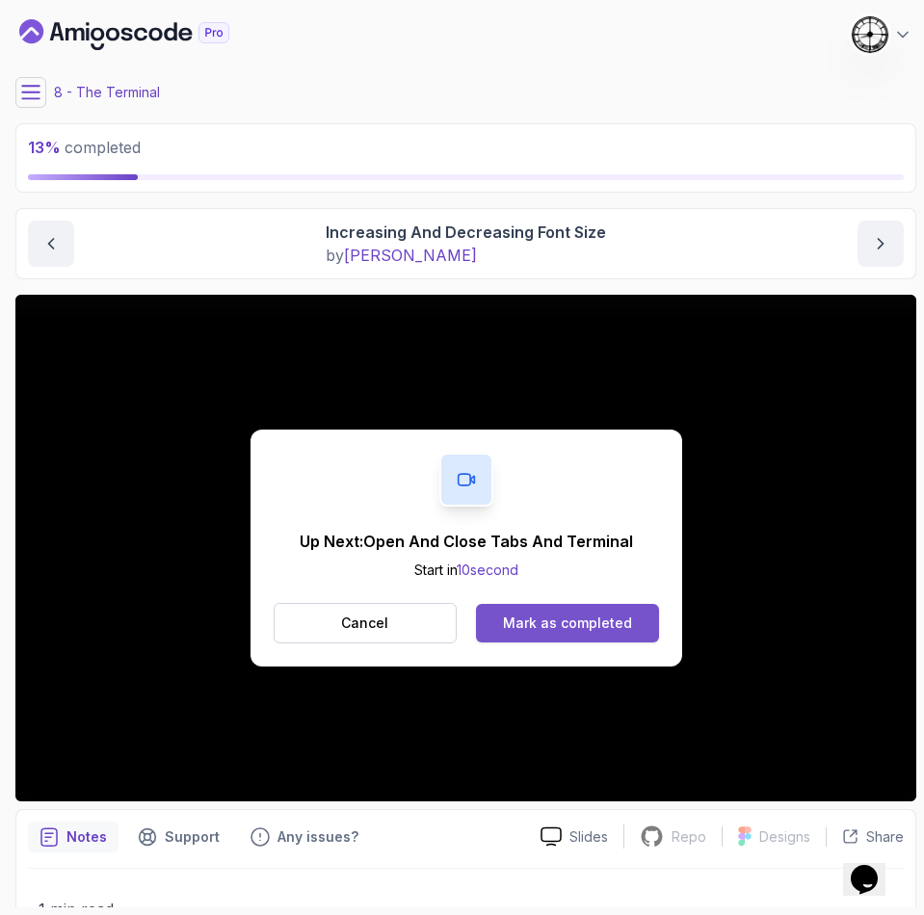
click at [588, 641] on button "Mark as completed" at bounding box center [567, 623] width 182 height 39
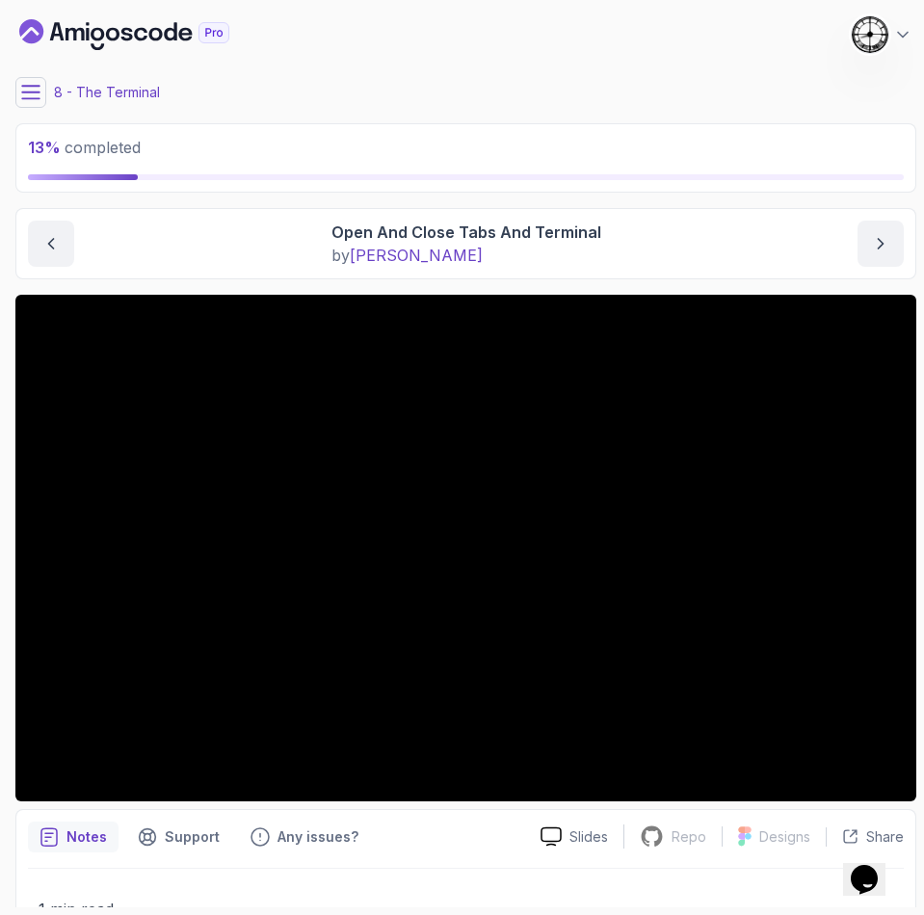
click at [384, 154] on p "13 % completed" at bounding box center [466, 147] width 876 height 23
click at [4, 88] on section "13 % completed 1 - Intro 2 - Getting Started 3 - Mac Installation 4 - Windows I…" at bounding box center [462, 457] width 924 height 915
click at [32, 86] on icon at bounding box center [30, 92] width 17 height 13
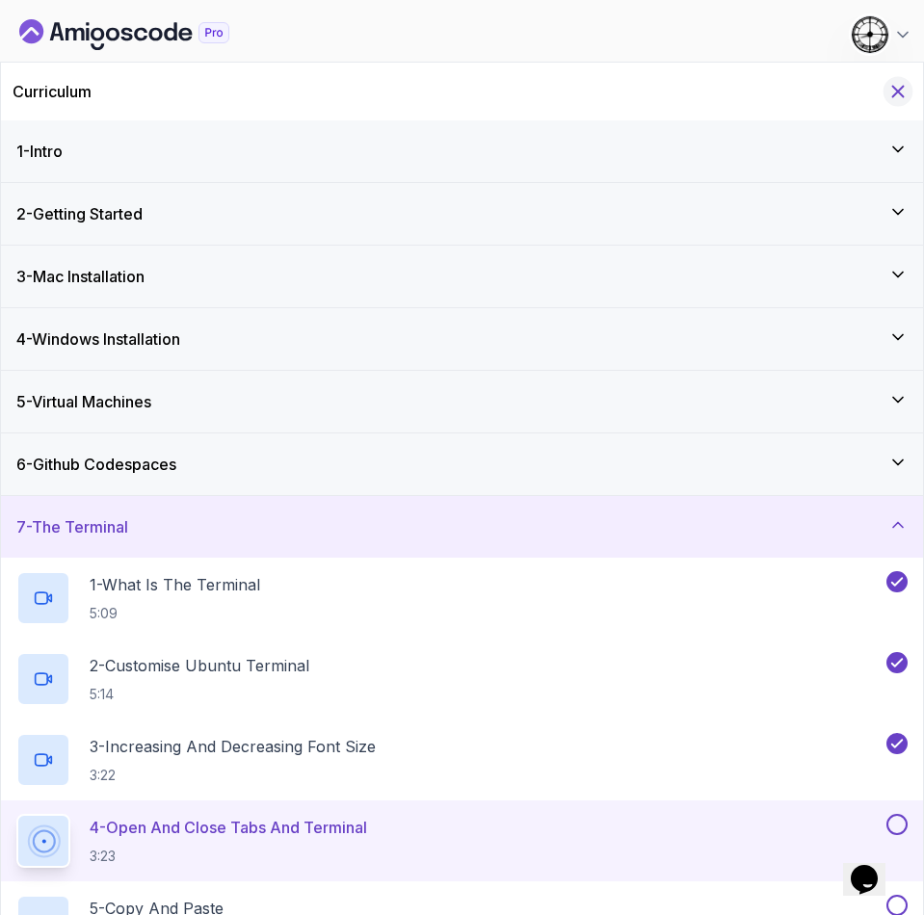
click at [898, 81] on icon "Hide Curriculum for mobile" at bounding box center [897, 91] width 21 height 21
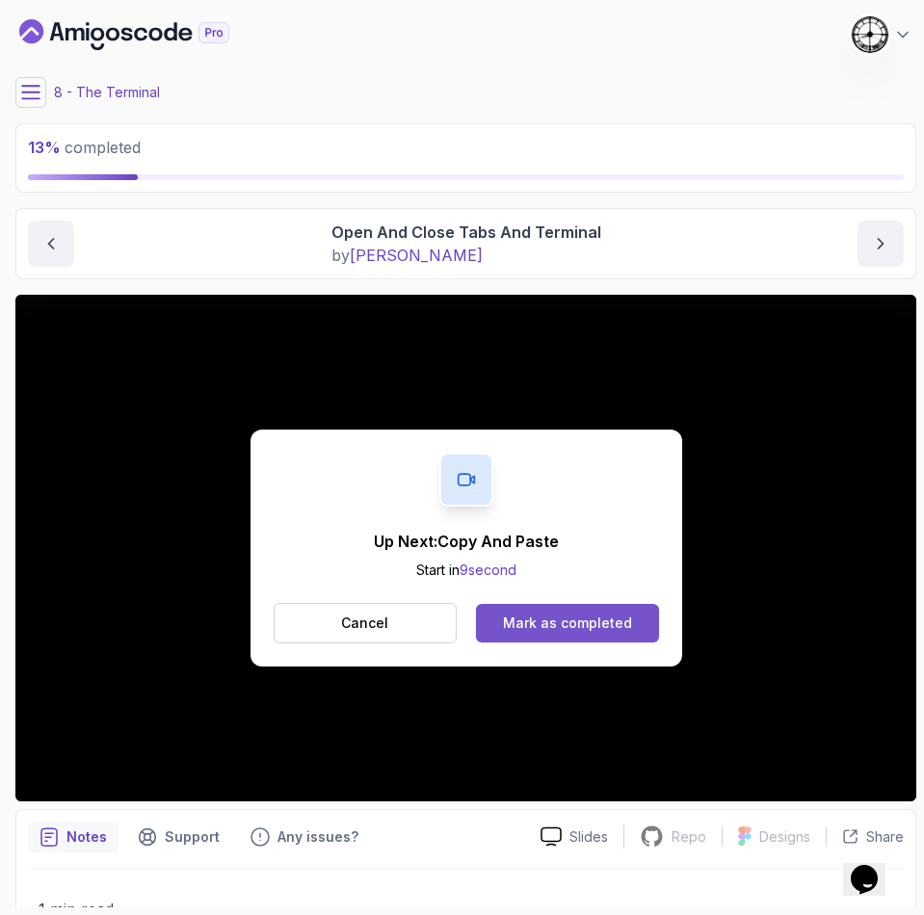
click at [559, 621] on div "Mark as completed" at bounding box center [567, 623] width 129 height 19
